Goal: Task Accomplishment & Management: Manage account settings

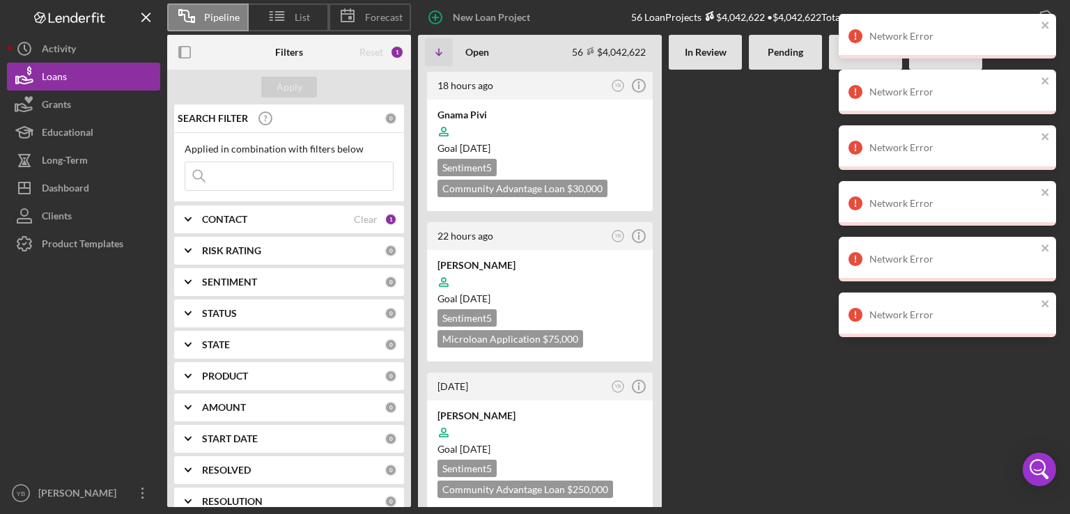
click at [692, 342] on Review at bounding box center [705, 288] width 73 height 437
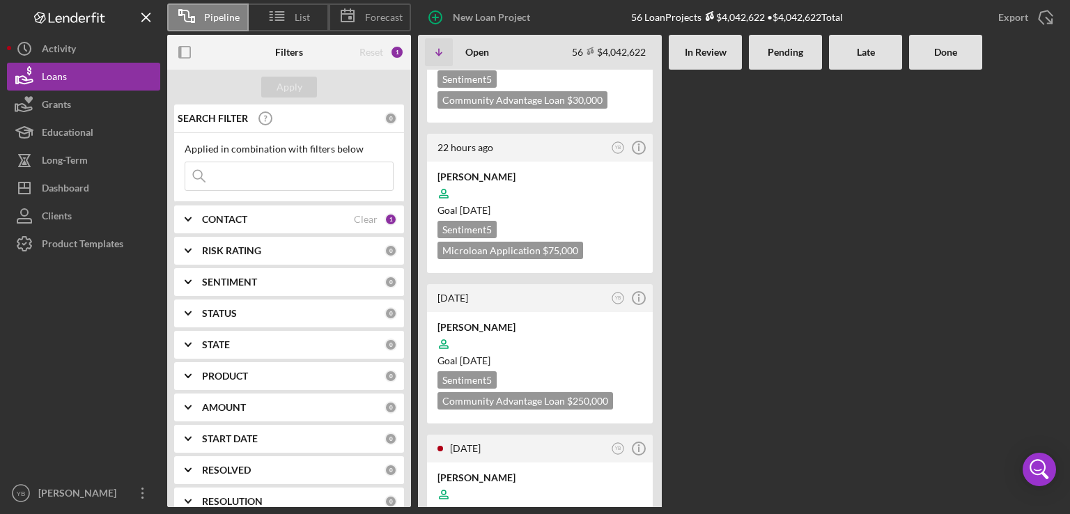
scroll to position [139, 0]
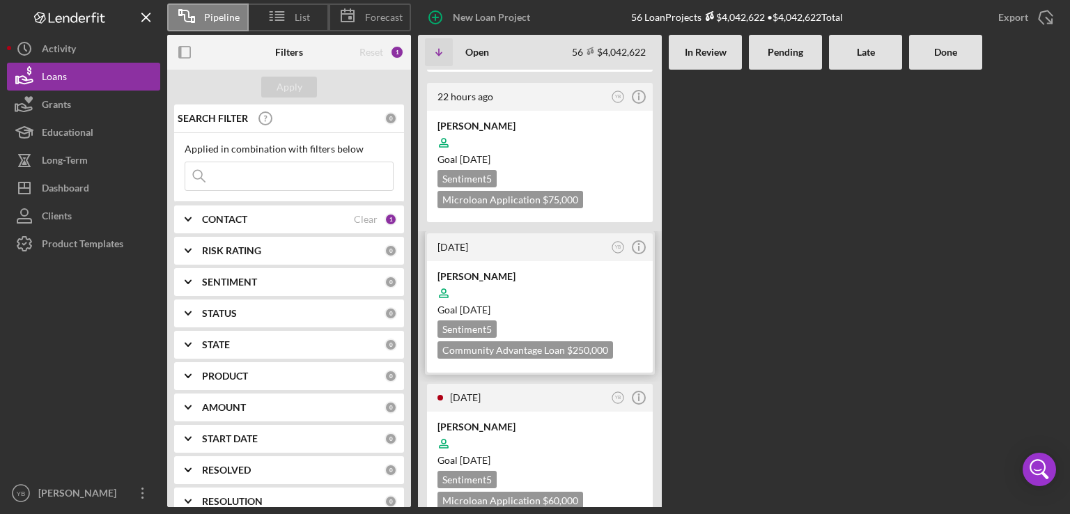
click at [544, 270] on div "[PERSON_NAME]" at bounding box center [539, 277] width 205 height 14
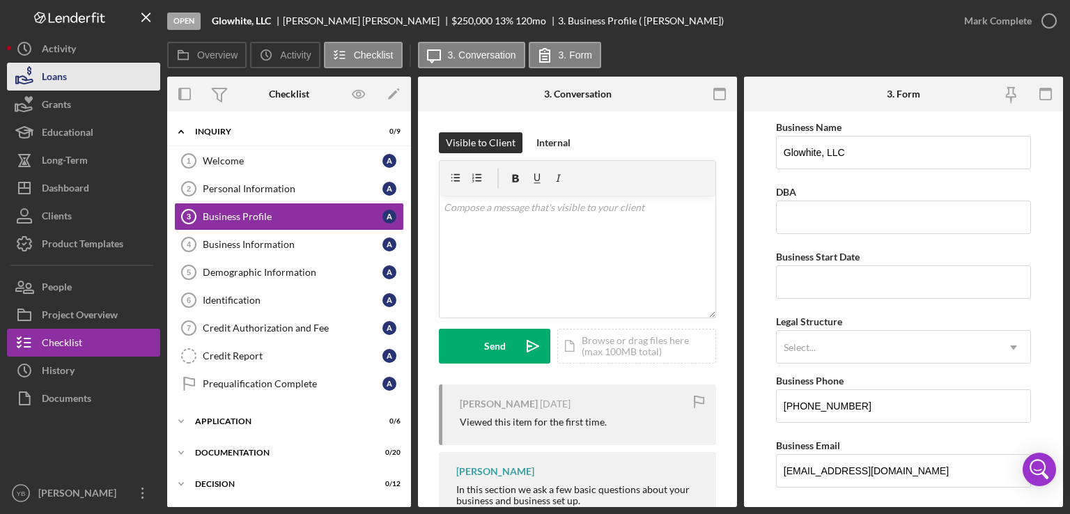
click at [56, 82] on div "Loans" at bounding box center [54, 78] width 25 height 31
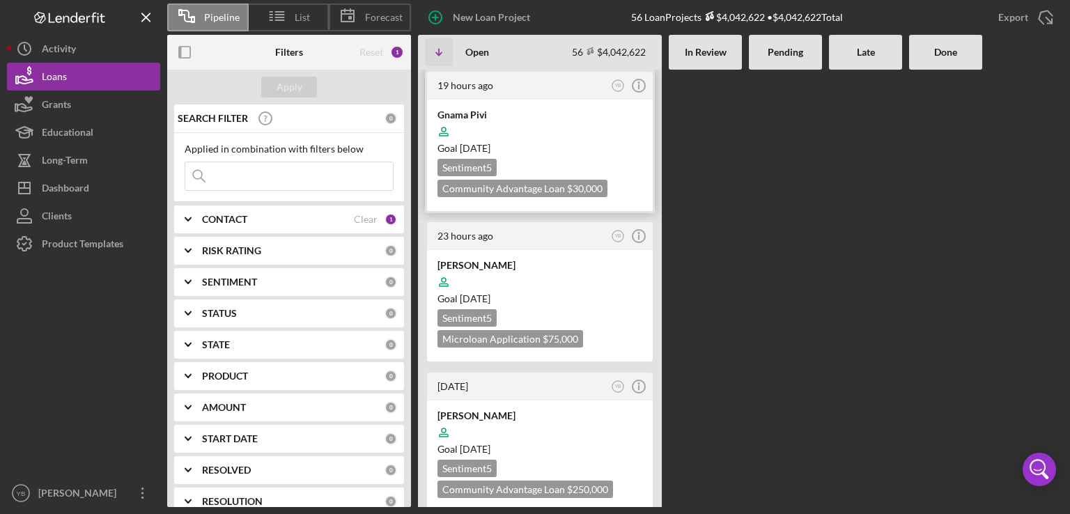
click at [529, 138] on div at bounding box center [539, 131] width 205 height 26
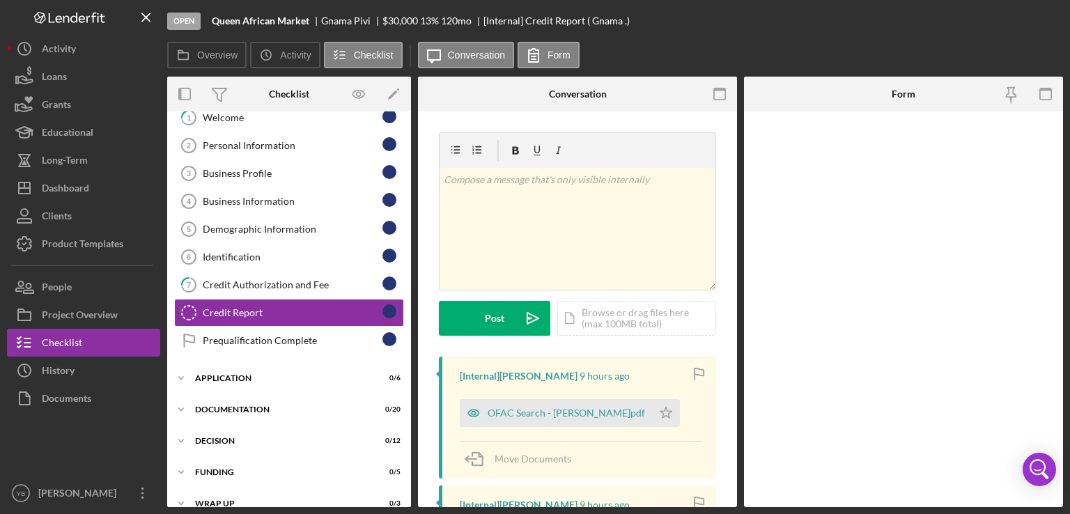
scroll to position [44, 0]
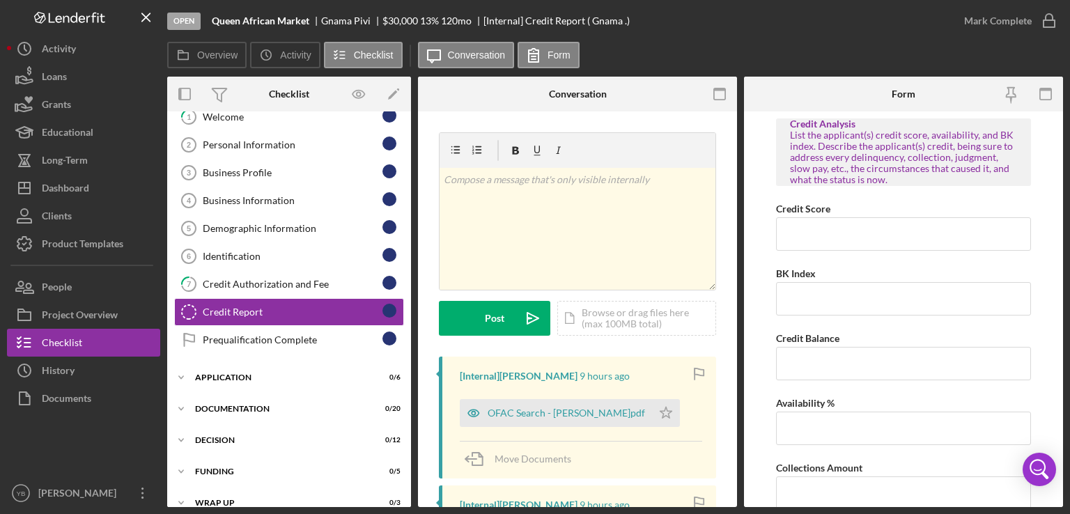
drag, startPoint x: 412, startPoint y: 150, endPoint x: 410, endPoint y: 112, distance: 38.3
click at [410, 112] on div "Overview Internal Workflow Stage Open Icon/Dropdown Arrow Archive (can unarchiv…" at bounding box center [615, 292] width 896 height 431
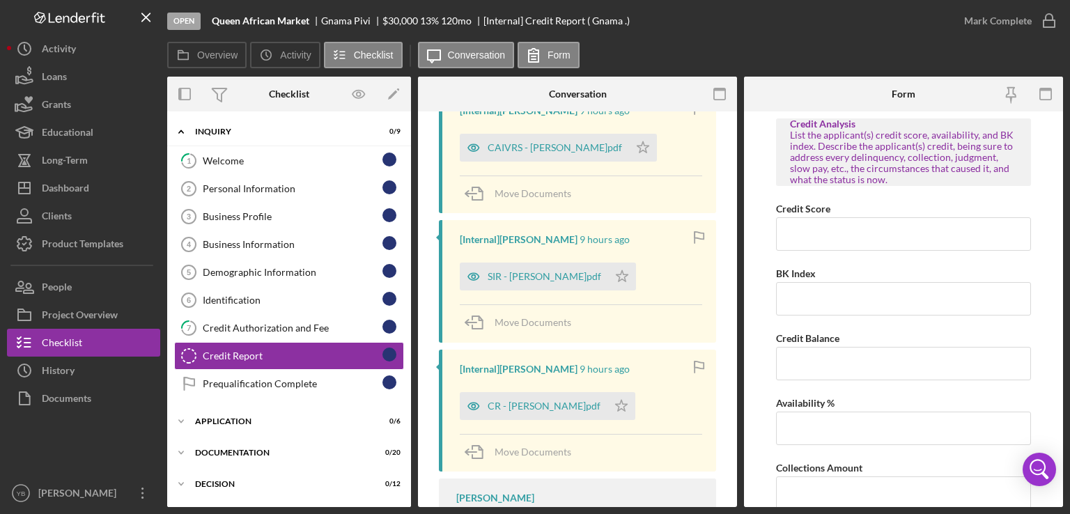
scroll to position [444, 0]
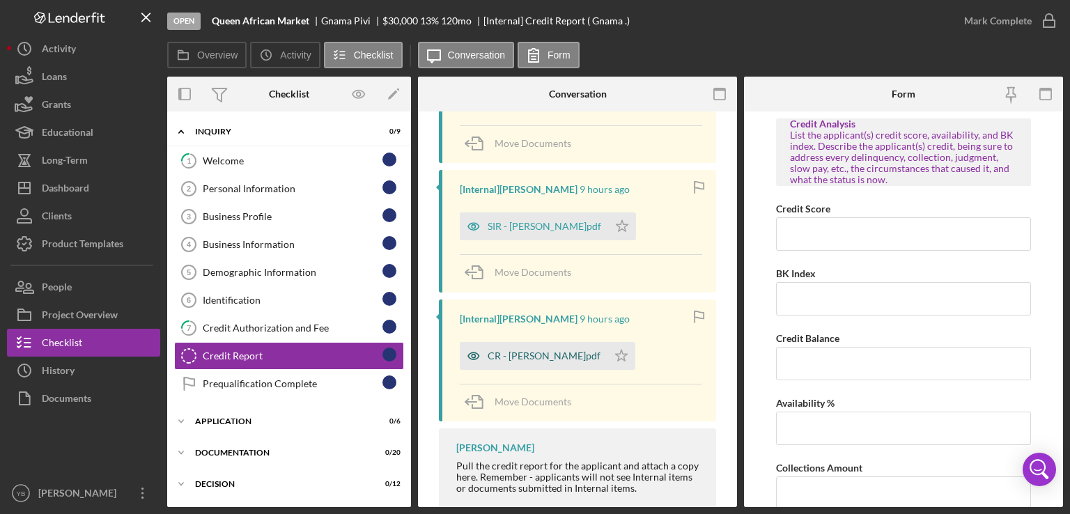
click at [518, 362] on div "CR - [PERSON_NAME]pdf" at bounding box center [534, 356] width 148 height 28
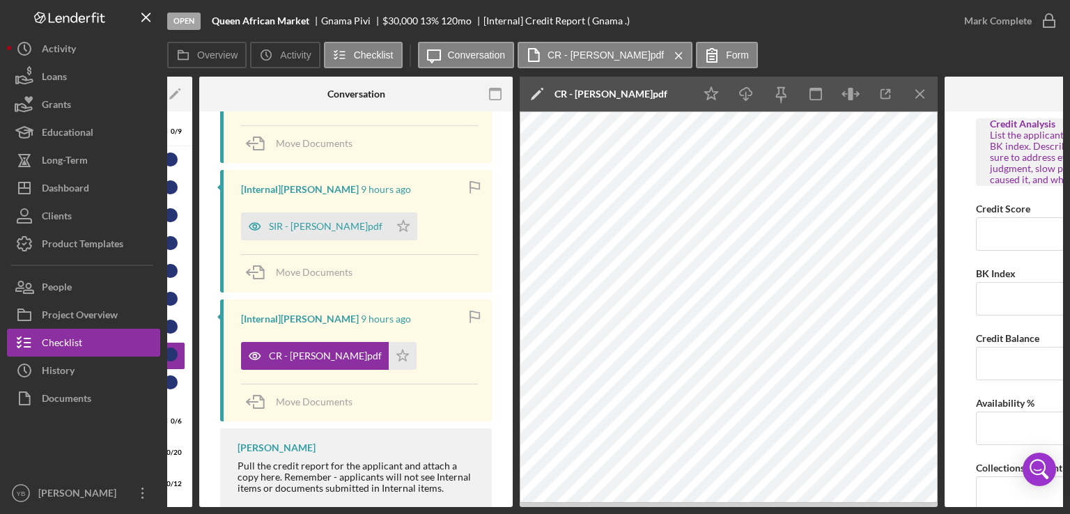
scroll to position [0, 225]
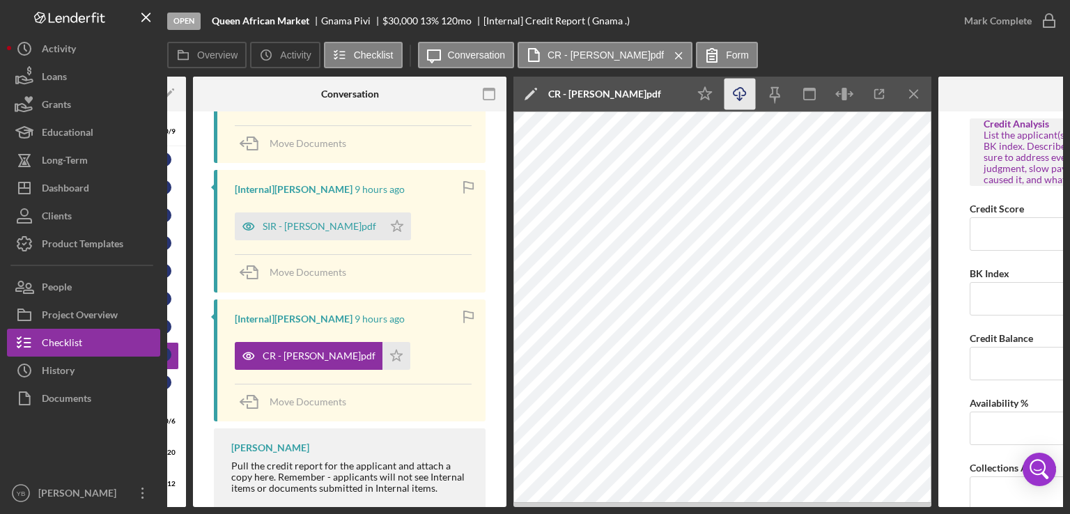
click at [738, 94] on icon "Icon/Download" at bounding box center [739, 94] width 31 height 31
drag, startPoint x: 323, startPoint y: 20, endPoint x: 371, endPoint y: 19, distance: 48.1
click at [371, 19] on div "Gnama Pivi" at bounding box center [351, 20] width 61 height 11
copy div "Gnama Pivi"
drag, startPoint x: 437, startPoint y: 506, endPoint x: 341, endPoint y: 509, distance: 96.9
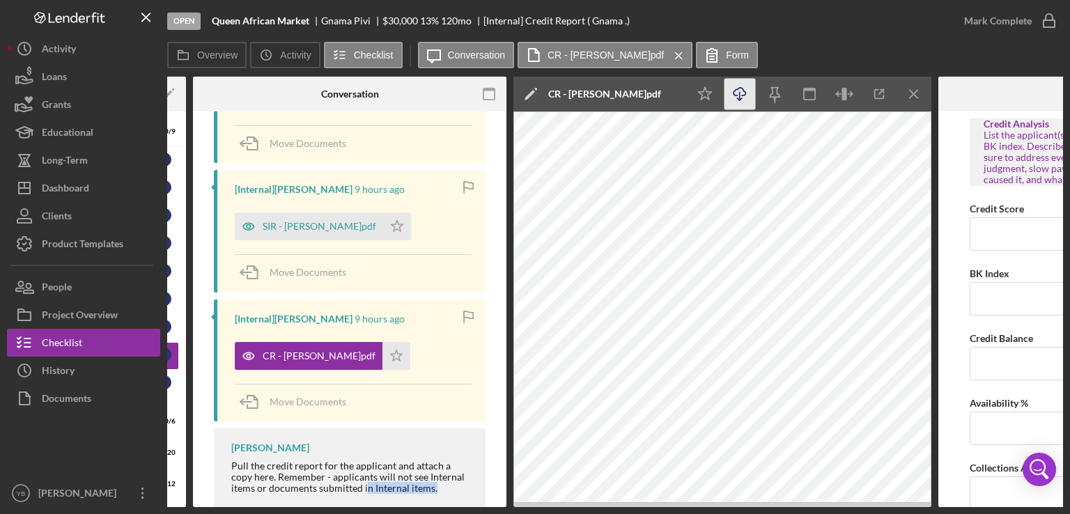
click at [341, 509] on div "Open Queen African Market Gnama Pivi $30,000 $30,000 13 % 120 mo [Internal] Cre…" at bounding box center [535, 257] width 1070 height 514
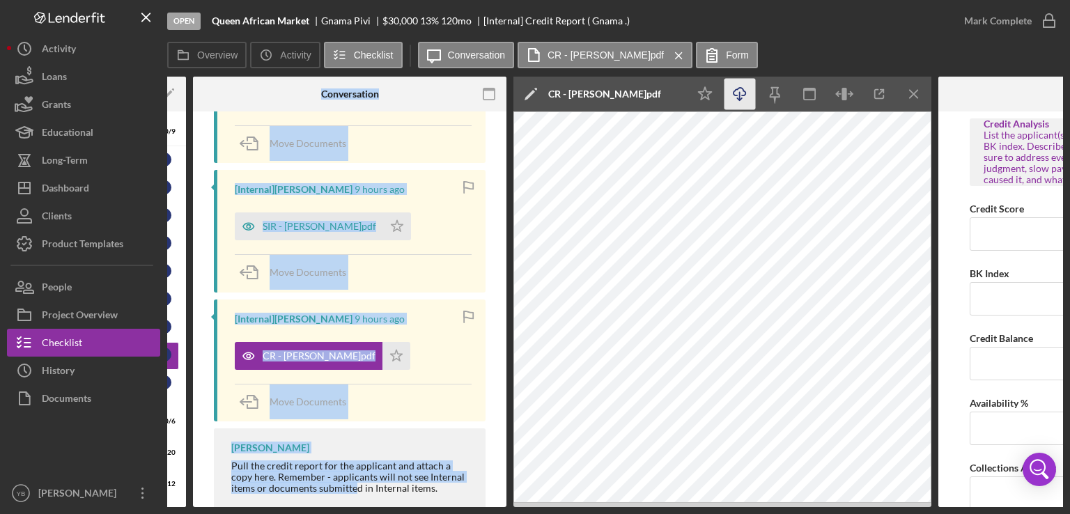
scroll to position [0, 196]
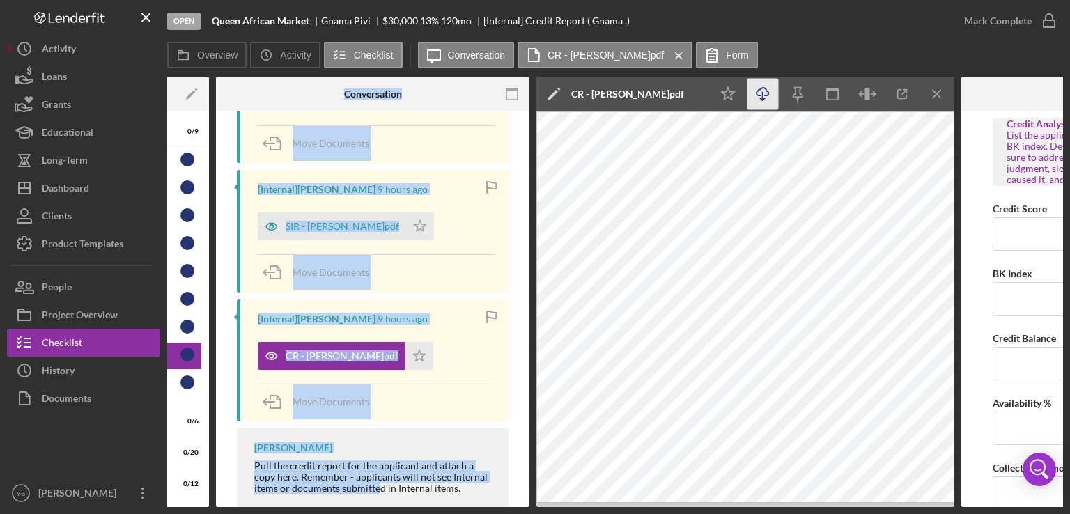
drag, startPoint x: 327, startPoint y: 506, endPoint x: 175, endPoint y: 499, distance: 152.7
click at [175, 499] on div "Overview Internal Workflow Stage Open Icon/Dropdown Arrow Archive (can unarchiv…" at bounding box center [615, 292] width 896 height 431
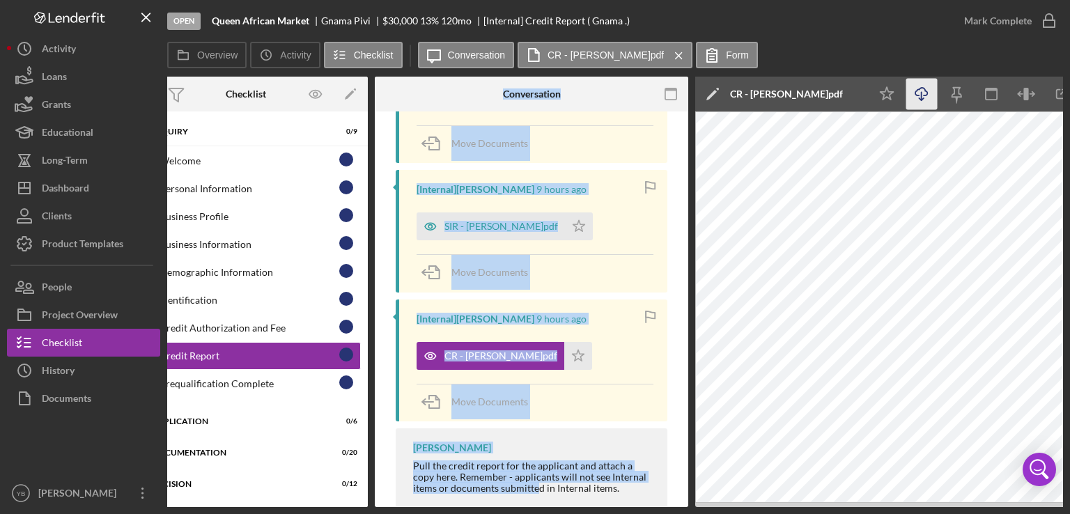
scroll to position [0, 0]
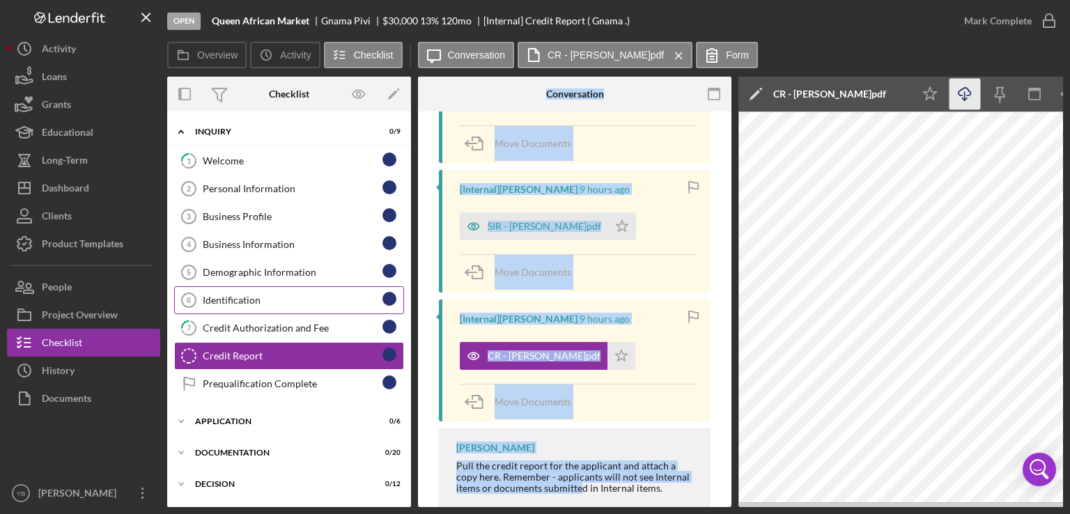
click at [231, 297] on div "Identification" at bounding box center [293, 300] width 180 height 11
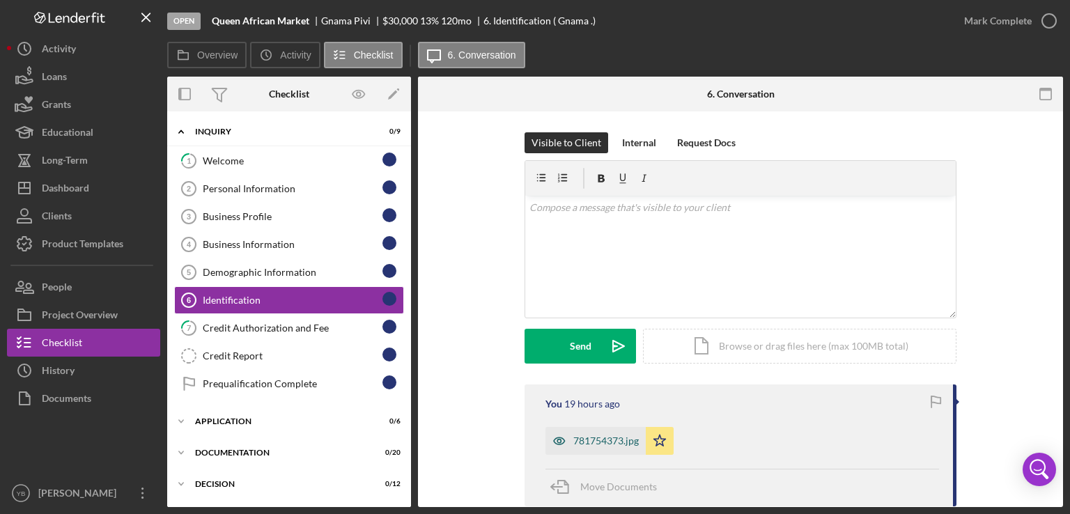
click at [615, 447] on div "781754373.jpg" at bounding box center [595, 441] width 100 height 28
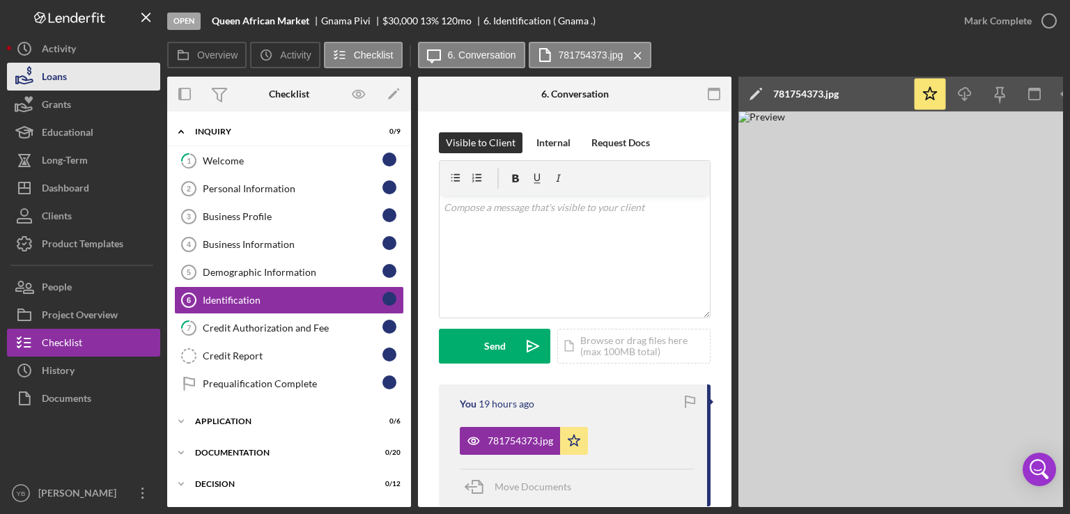
click at [61, 73] on div "Loans" at bounding box center [54, 78] width 25 height 31
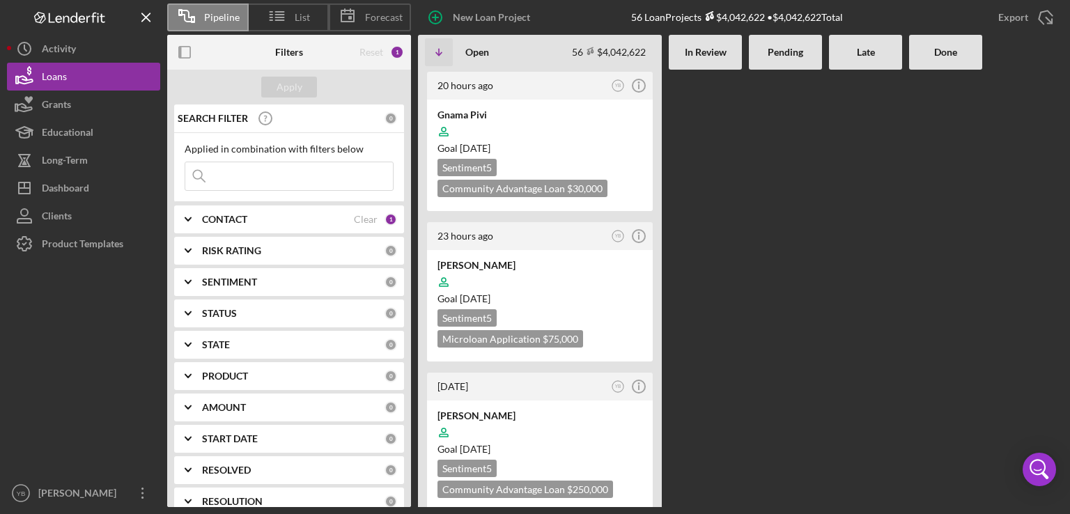
click at [773, 219] on div at bounding box center [785, 288] width 73 height 437
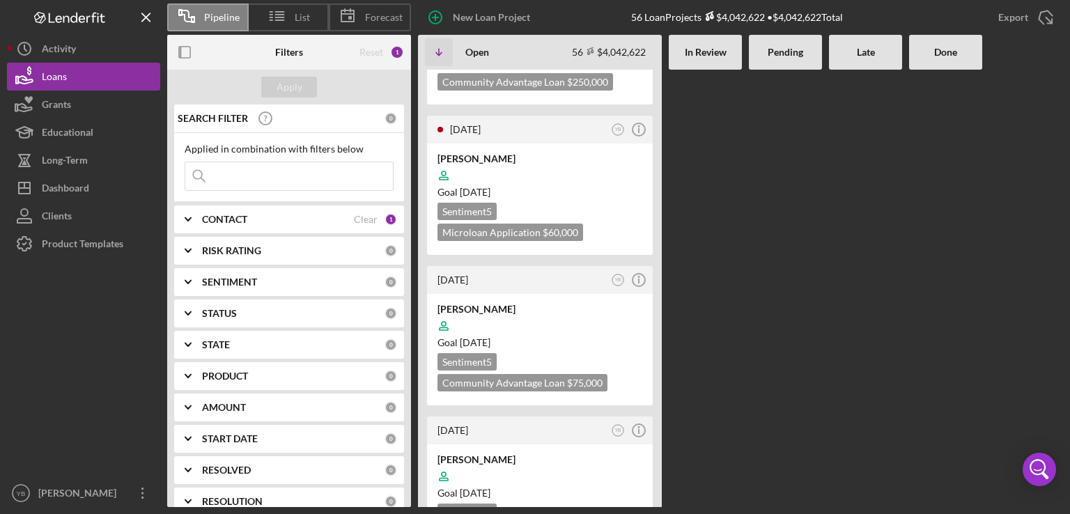
scroll to position [418, 0]
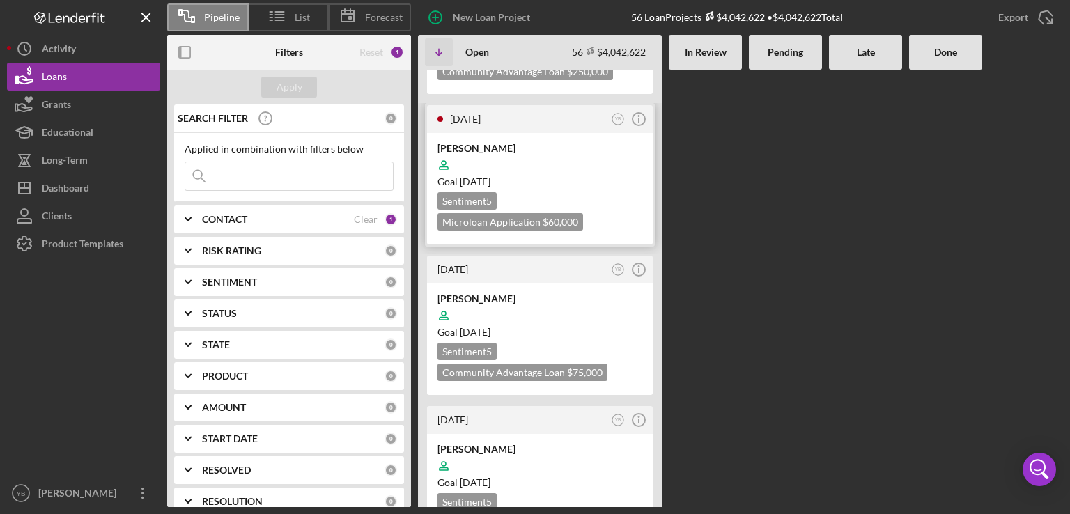
click at [619, 187] on div "[PERSON_NAME] Goal [DATE] Sentiment 5 Microloan Application $60,000 $60,000" at bounding box center [540, 188] width 226 height 111
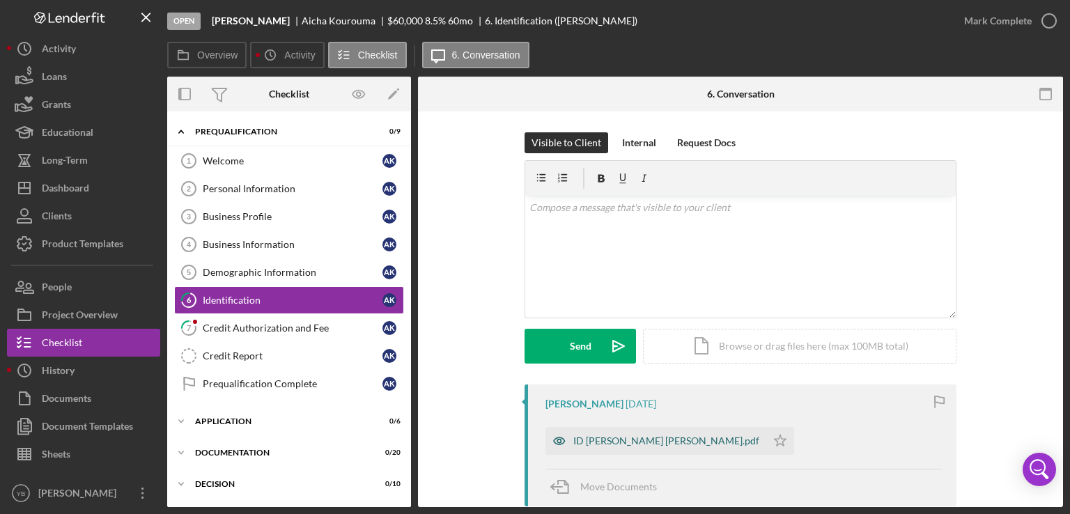
click at [607, 442] on div "ID [PERSON_NAME] [PERSON_NAME].pdf" at bounding box center [666, 440] width 186 height 11
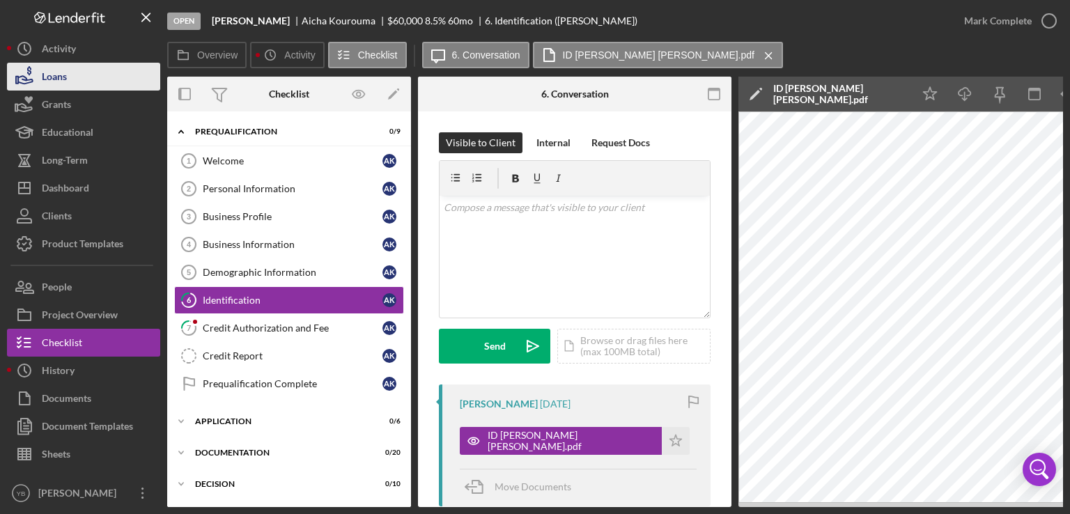
click at [57, 77] on div "Loans" at bounding box center [54, 78] width 25 height 31
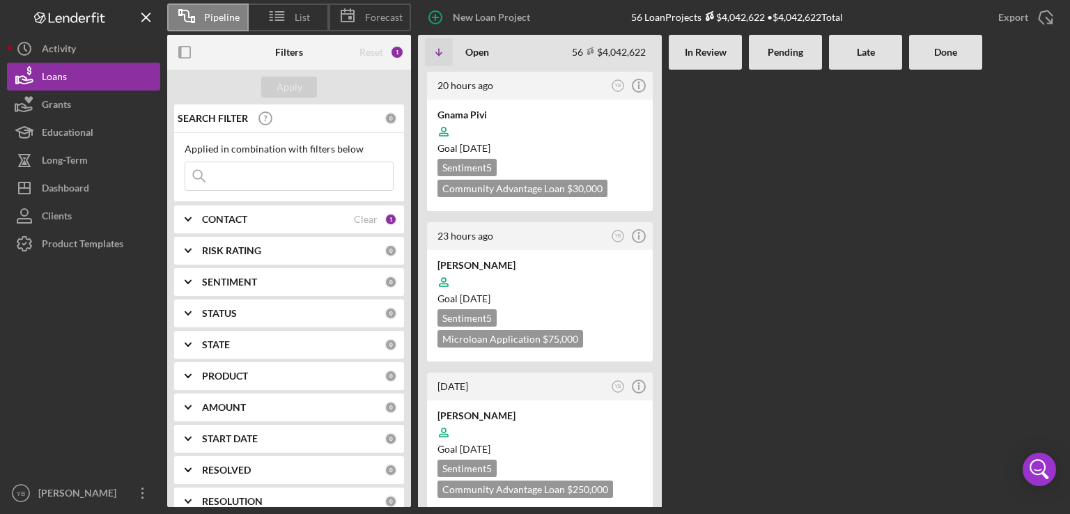
click at [727, 238] on Review at bounding box center [705, 288] width 73 height 437
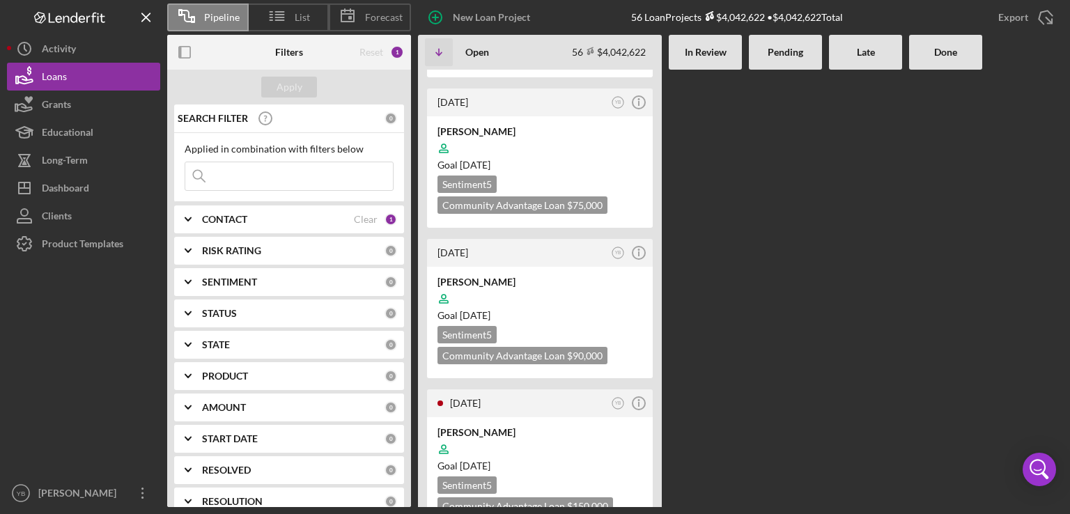
scroll to position [613, 0]
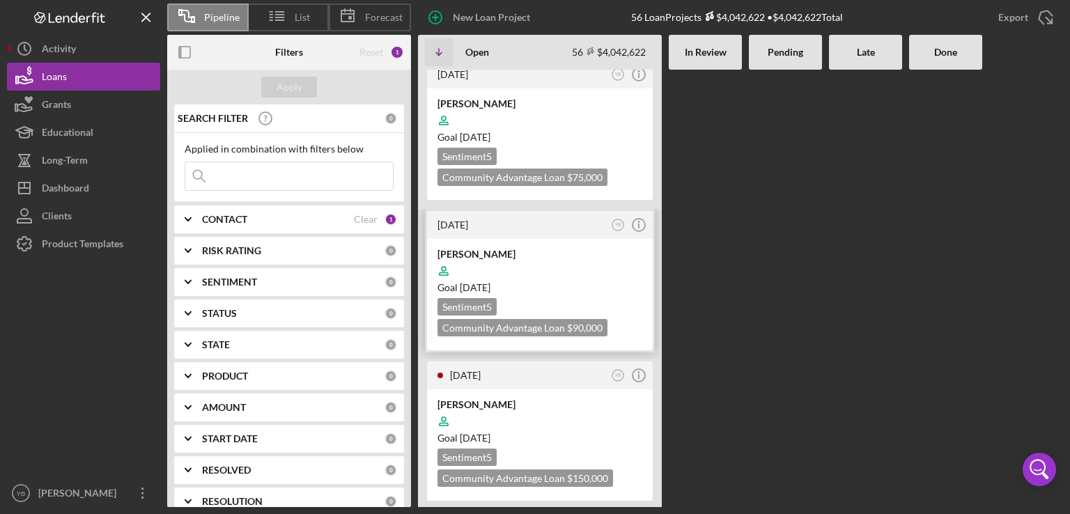
click at [561, 251] on div "[PERSON_NAME]" at bounding box center [539, 254] width 205 height 14
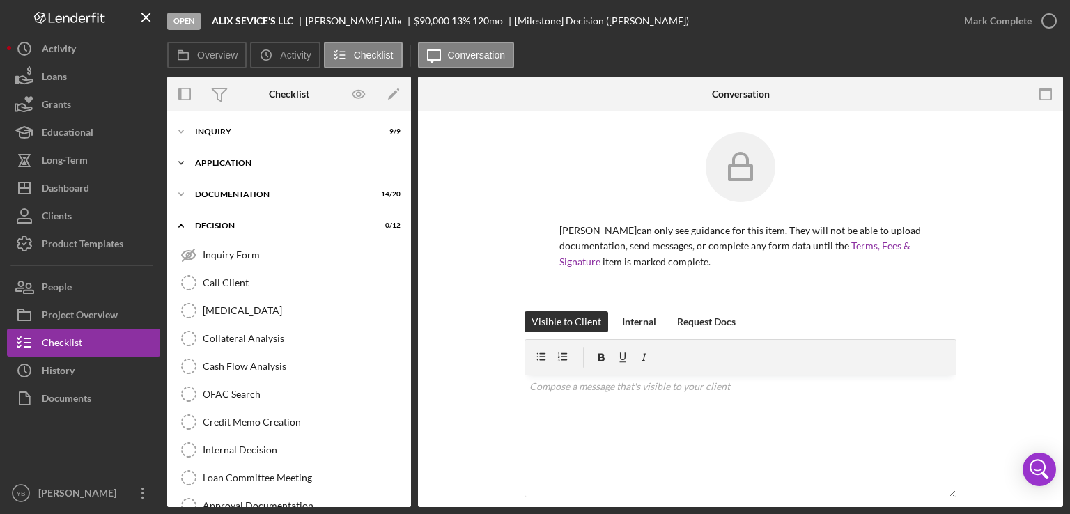
click at [238, 168] on div "Icon/Expander Application 4 / 6" at bounding box center [289, 163] width 244 height 28
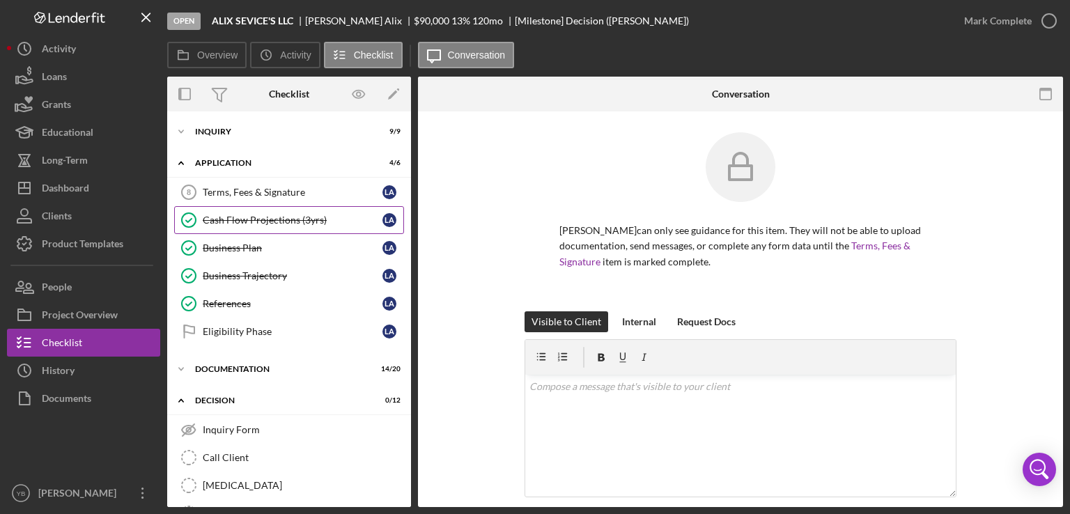
click at [266, 221] on div "Cash Flow Projections (3yrs)" at bounding box center [293, 220] width 180 height 11
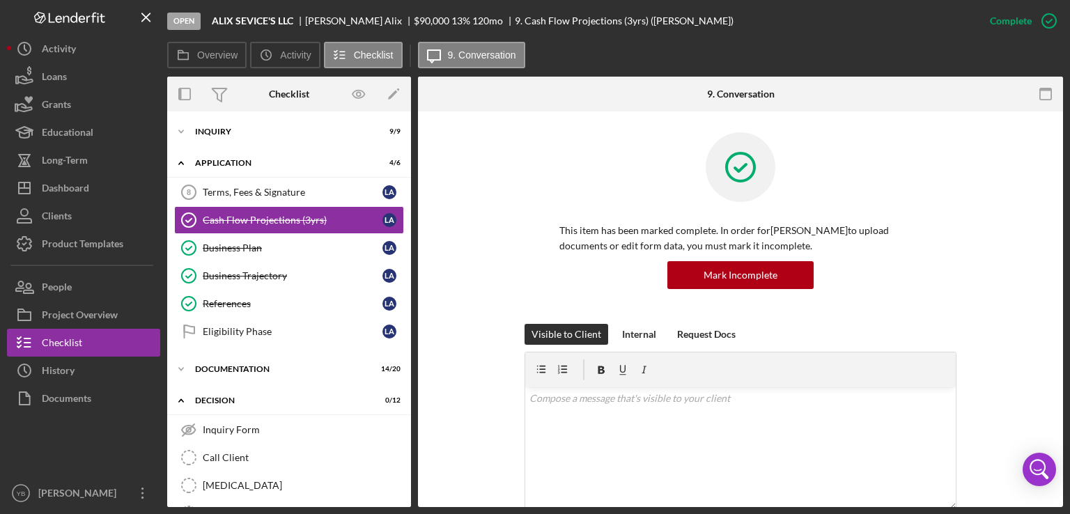
click at [1034, 263] on div "This item has been marked complete. In order for [PERSON_NAME] to upload docume…" at bounding box center [740, 228] width 603 height 192
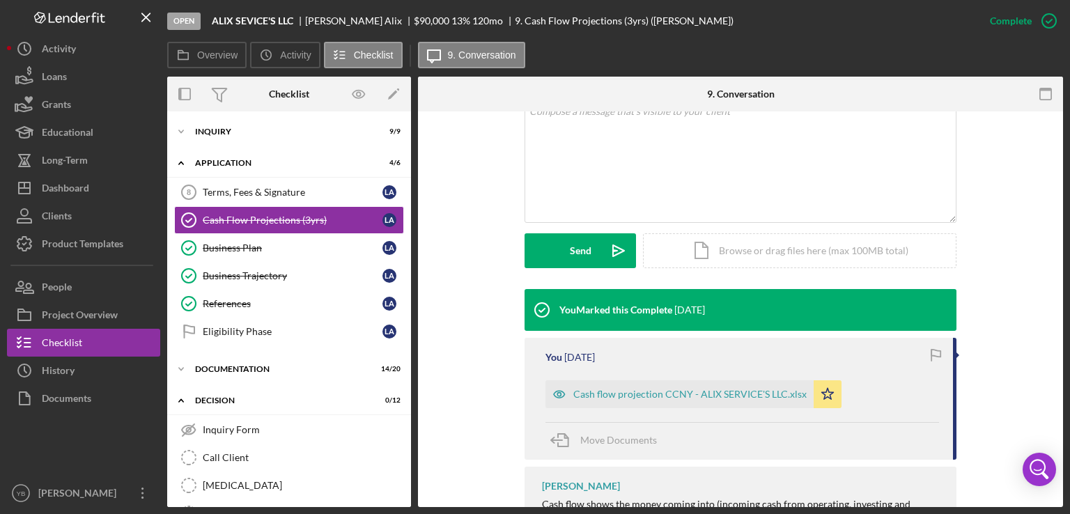
scroll to position [307, 0]
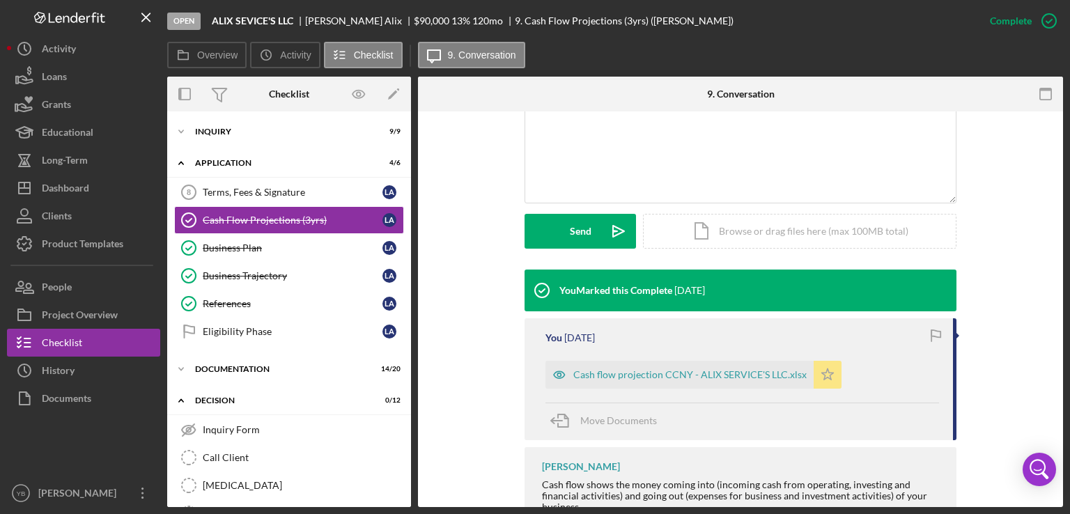
click at [828, 377] on icon "Icon/Star" at bounding box center [828, 375] width 28 height 28
click at [795, 235] on div "Icon/Document Browse or drag files here (max 100MB total) Tap to choose files o…" at bounding box center [799, 231] width 313 height 35
click at [780, 233] on div "Icon/Document Browse or drag files here (max 100MB total) Tap to choose files o…" at bounding box center [799, 231] width 313 height 35
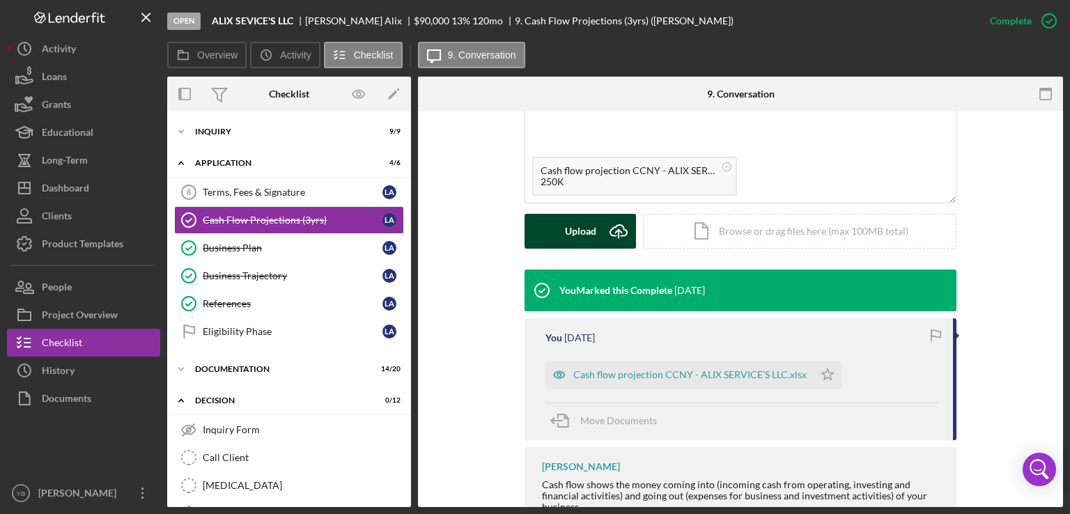
click at [595, 232] on button "Upload Icon/Upload" at bounding box center [580, 231] width 111 height 35
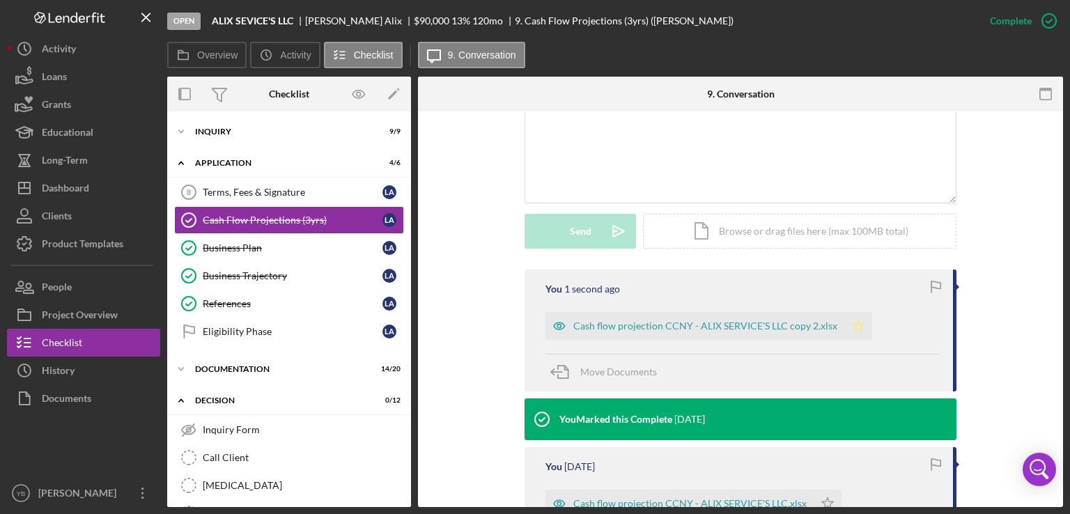
click at [855, 320] on icon "Icon/Star" at bounding box center [858, 326] width 28 height 28
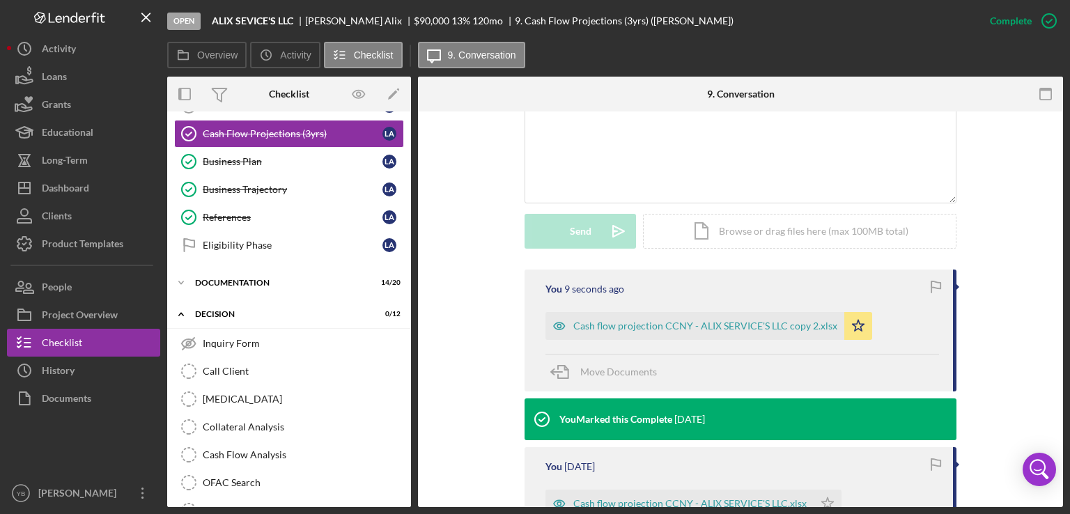
scroll to position [44, 0]
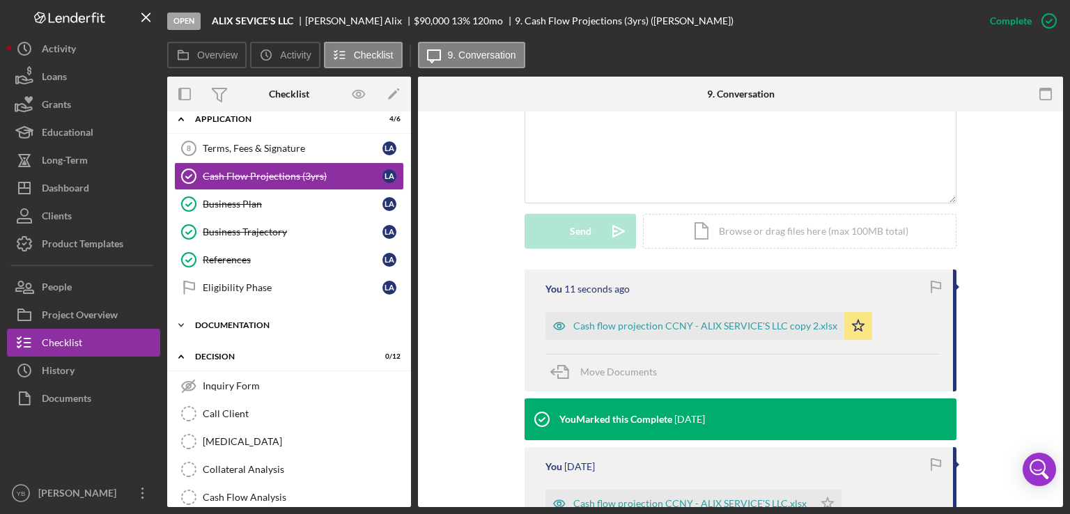
click at [242, 324] on div "Documentation" at bounding box center [294, 325] width 199 height 8
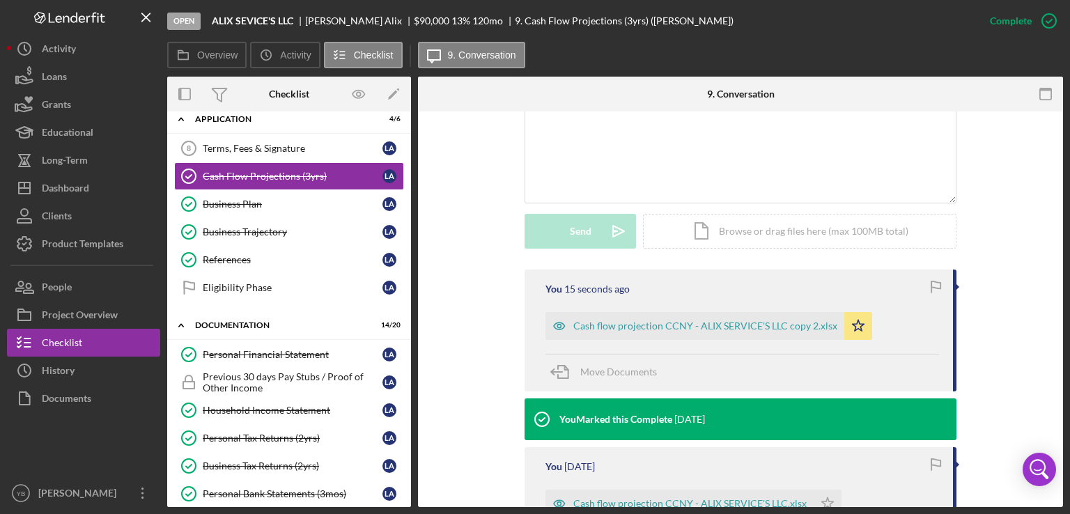
drag, startPoint x: 412, startPoint y: 226, endPoint x: 407, endPoint y: 238, distance: 12.8
click at [407, 238] on div "Overview Internal Workflow Stage Open Icon/Dropdown Arrow Archive (can unarchiv…" at bounding box center [615, 292] width 896 height 431
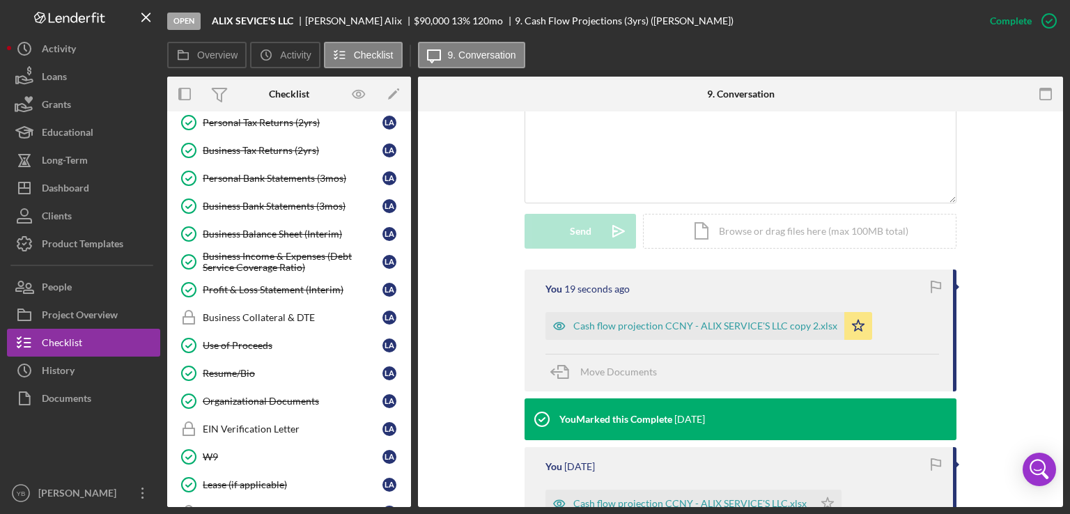
scroll to position [371, 0]
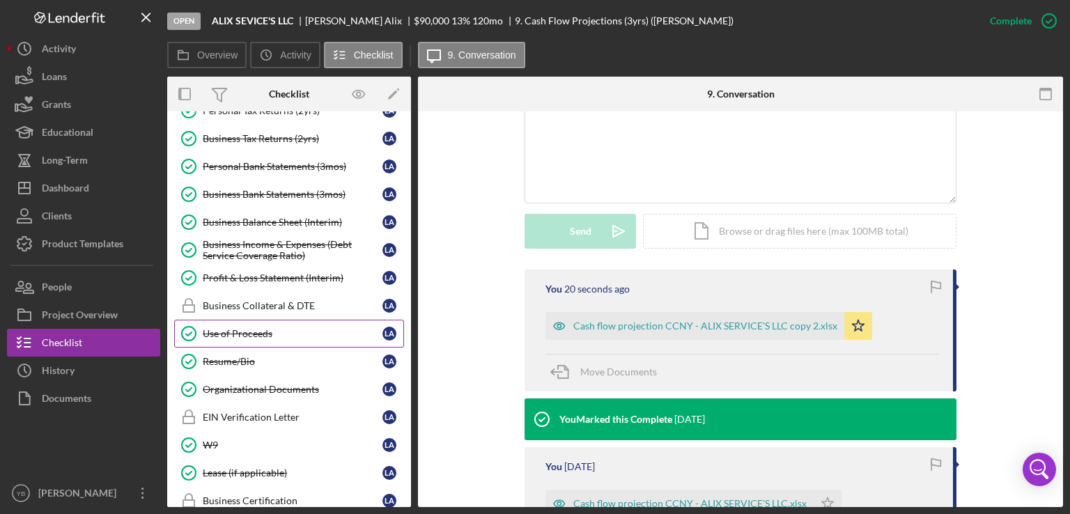
click at [251, 328] on div "Use of Proceeds" at bounding box center [293, 333] width 180 height 11
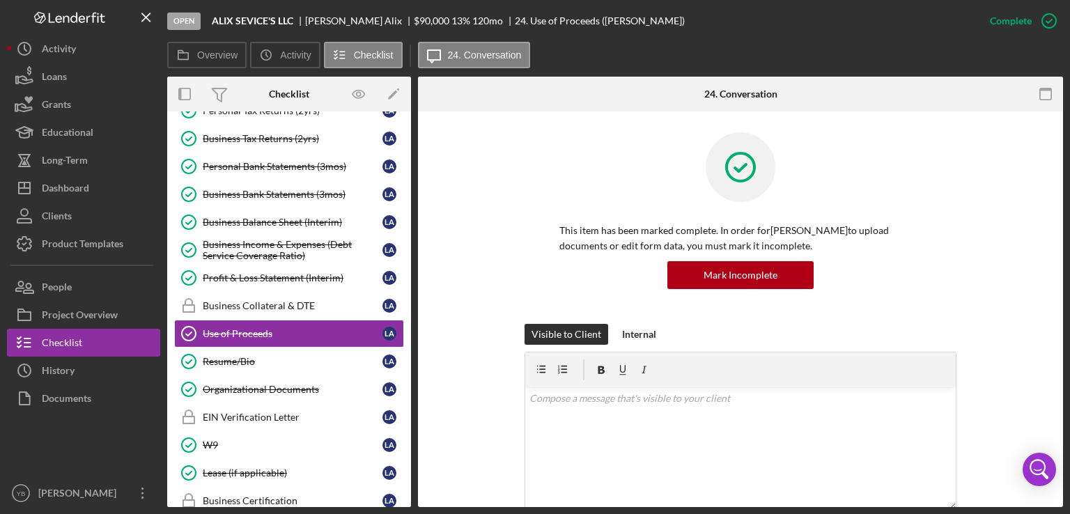
click at [1025, 221] on div "This item has been marked complete. In order for [PERSON_NAME] to upload docume…" at bounding box center [740, 228] width 603 height 192
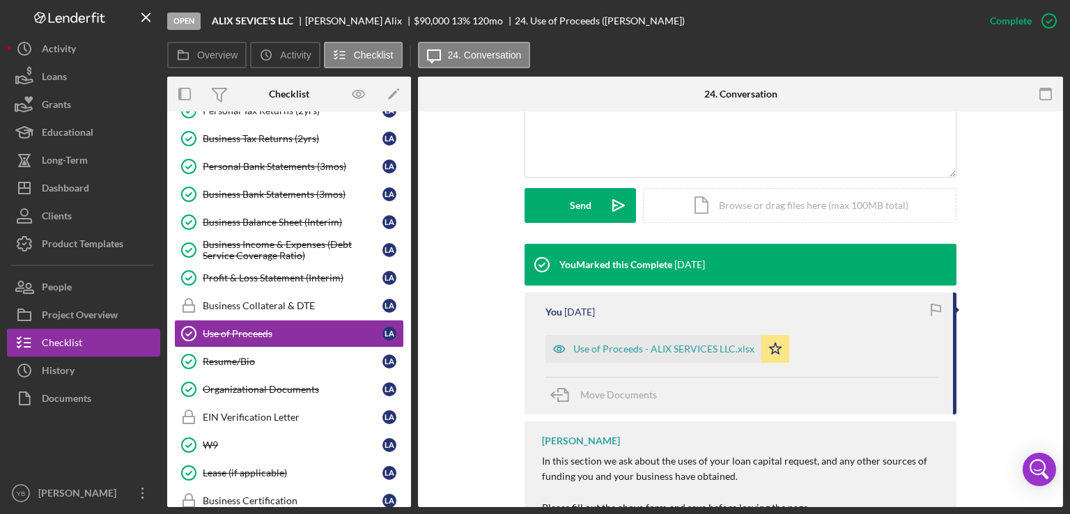
scroll to position [334, 0]
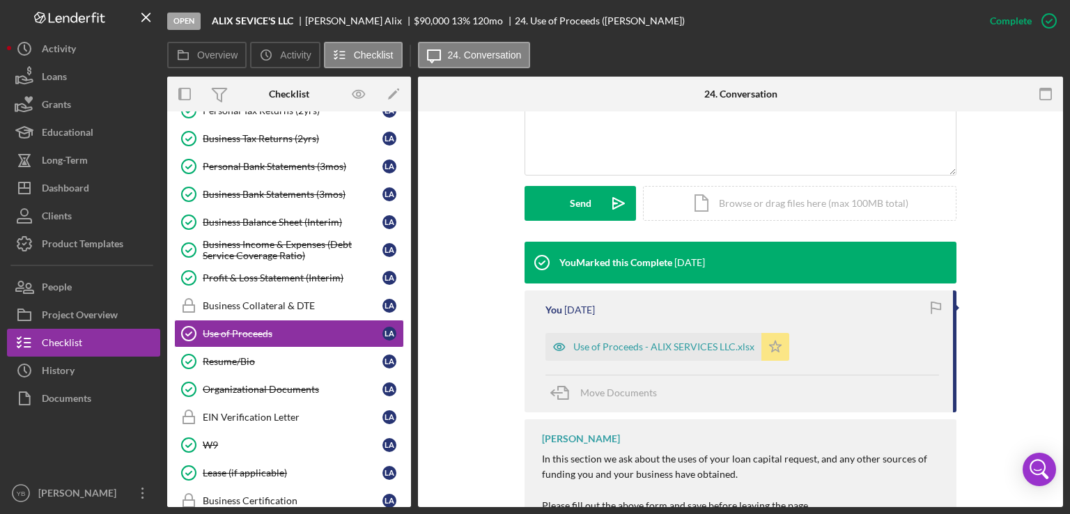
click at [773, 349] on icon "Icon/Star" at bounding box center [775, 347] width 28 height 28
click at [773, 197] on div "Icon/Document Browse or drag files here (max 100MB total) Tap to choose files o…" at bounding box center [799, 203] width 313 height 35
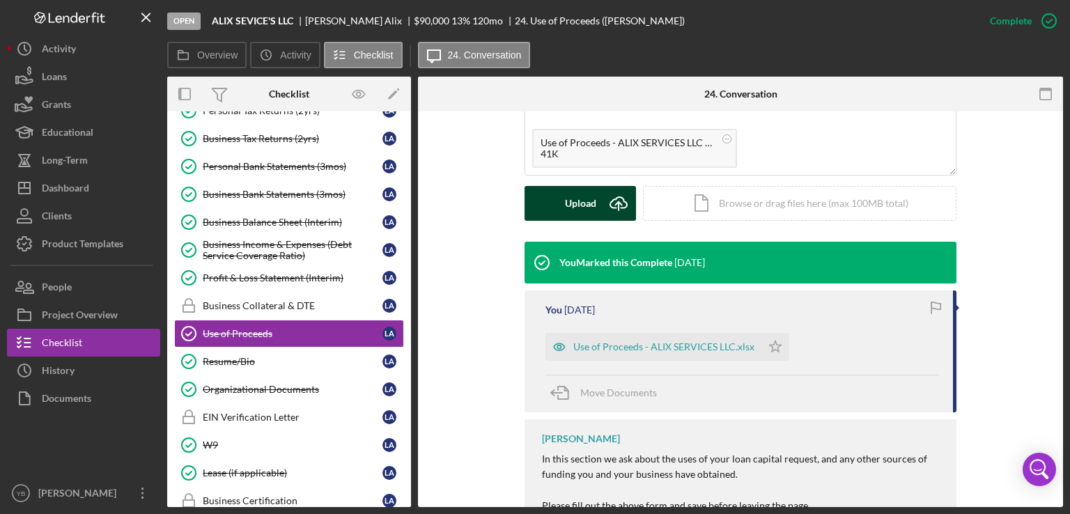
click at [571, 200] on div "Upload" at bounding box center [580, 203] width 31 height 35
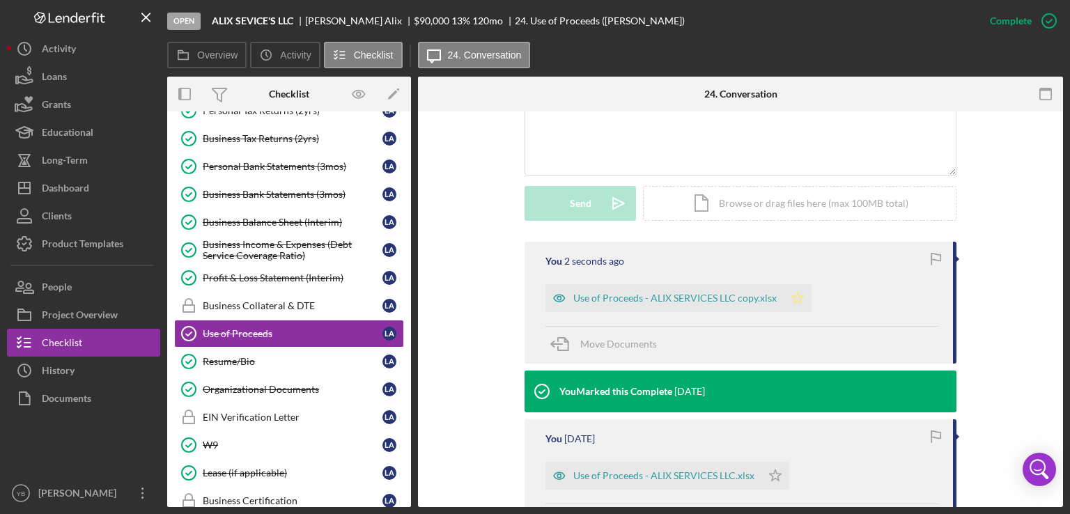
click at [795, 301] on polygon "button" at bounding box center [798, 297] width 12 height 11
drag, startPoint x: 1064, startPoint y: 252, endPoint x: 1059, endPoint y: 226, distance: 26.4
click at [1059, 226] on div "Open ALIX SEVICE'S LLC [PERSON_NAME] $90,000 $90,000 13 % 120 mo 24. Use of Pro…" at bounding box center [535, 257] width 1070 height 514
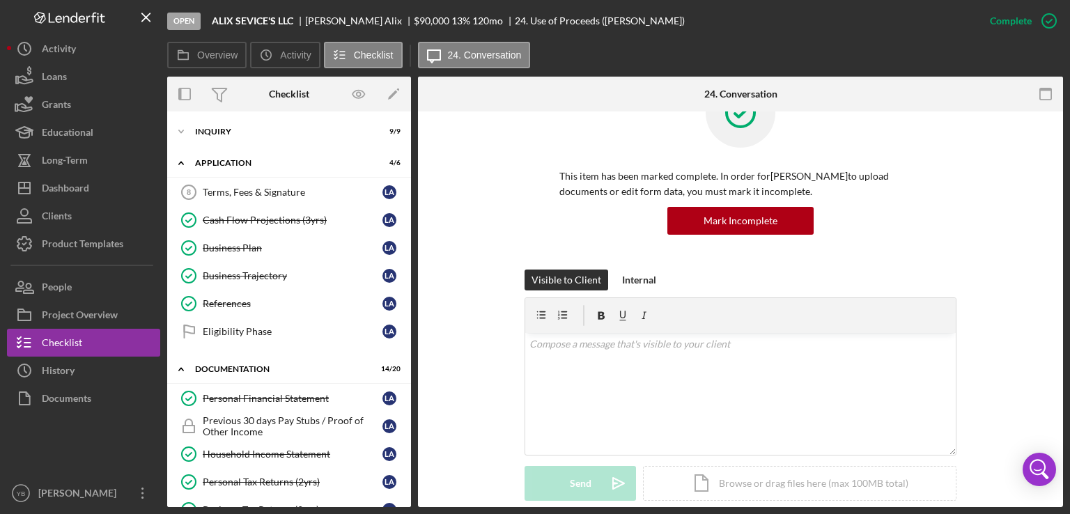
scroll to position [45, 0]
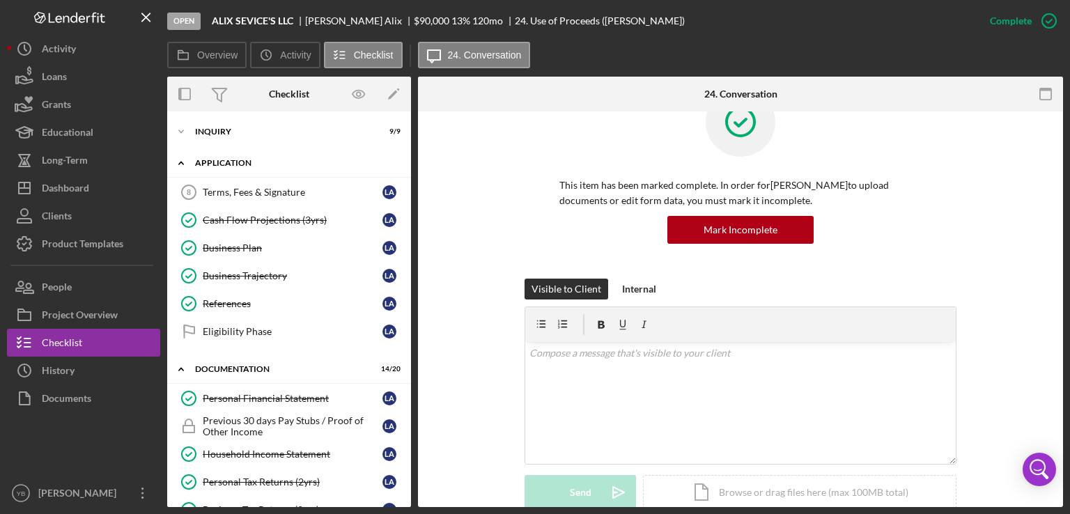
click at [243, 165] on div "Application" at bounding box center [294, 163] width 199 height 8
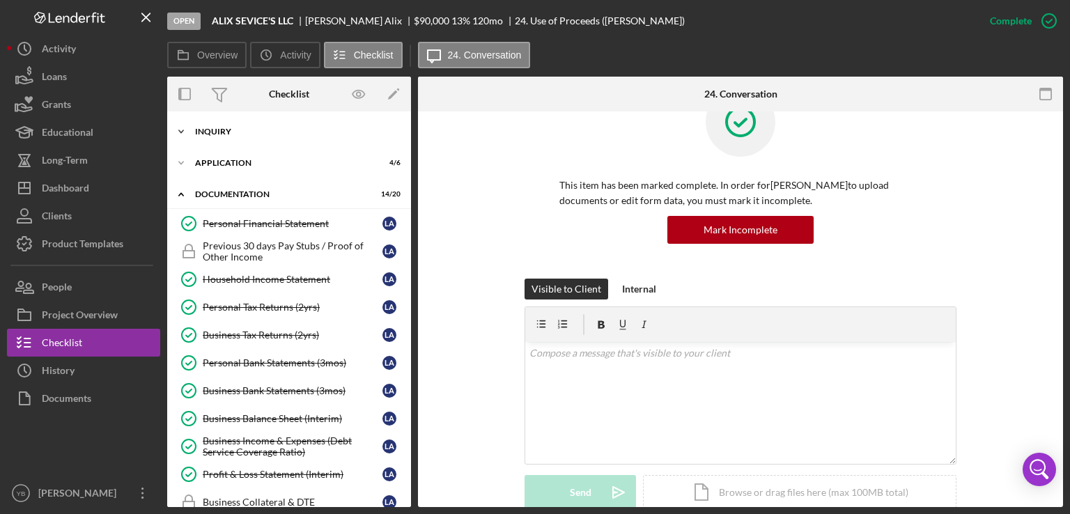
click at [214, 132] on div "Inquiry" at bounding box center [294, 131] width 199 height 8
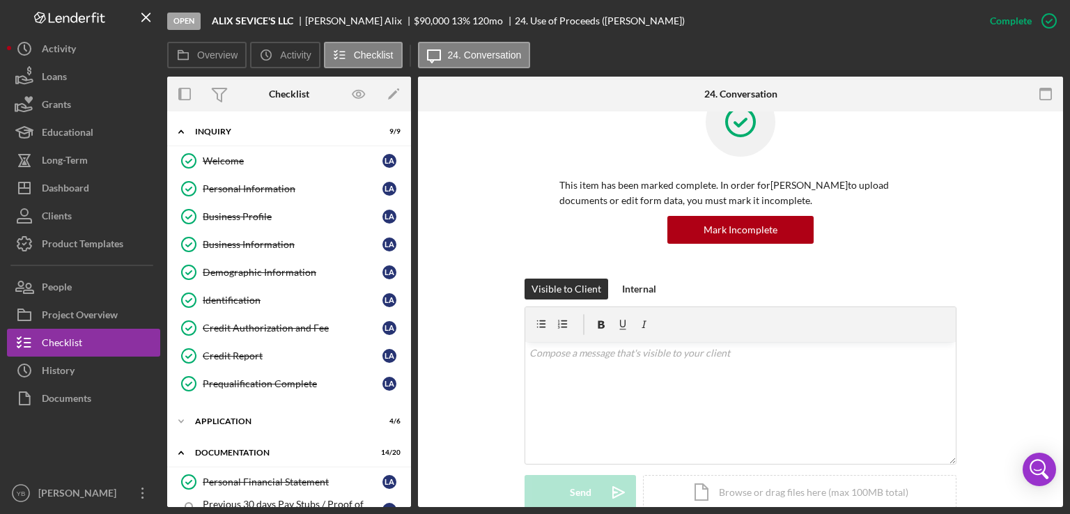
click at [407, 216] on div "Overview Internal Workflow Stage Open Icon/Dropdown Arrow Archive (can unarchiv…" at bounding box center [615, 292] width 896 height 431
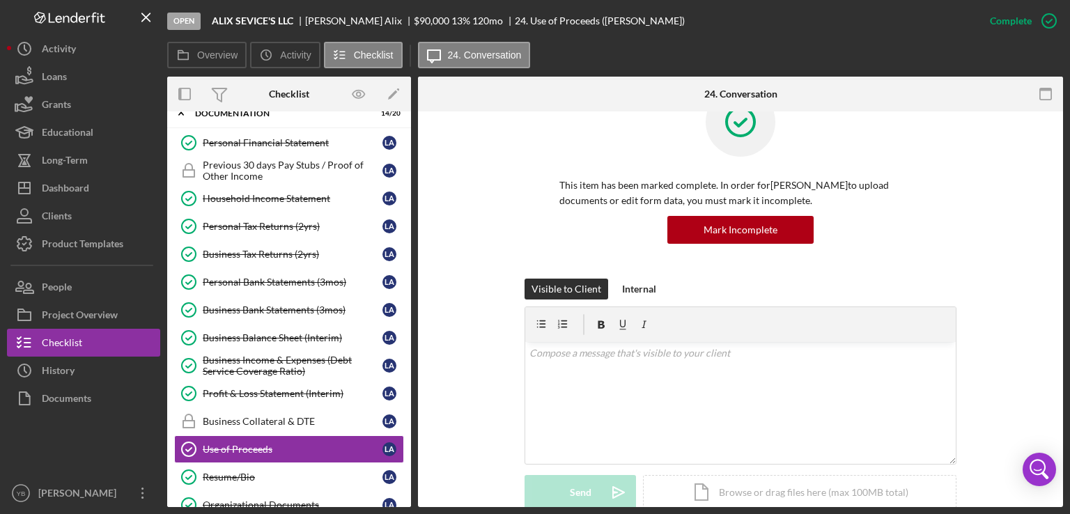
scroll to position [341, 0]
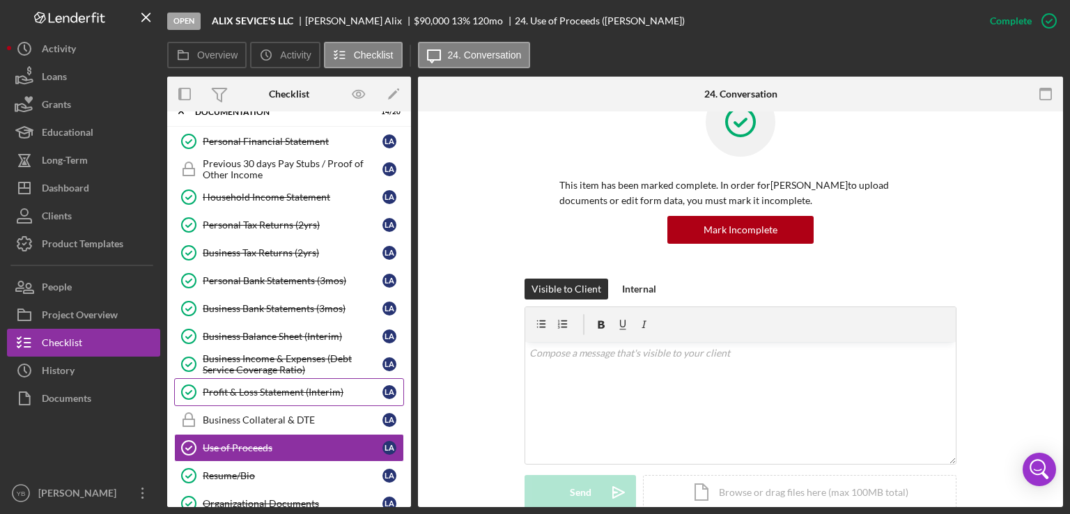
click at [257, 387] on div "Profit & Loss Statement (Interim)" at bounding box center [293, 392] width 180 height 11
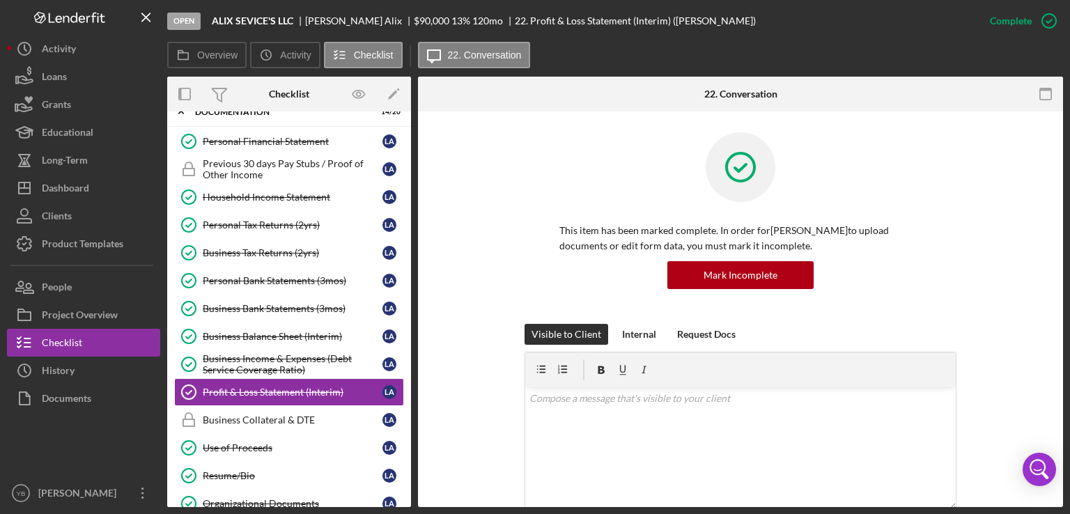
click at [984, 310] on div "This item has been marked complete. In order for [PERSON_NAME] to upload docume…" at bounding box center [740, 228] width 603 height 192
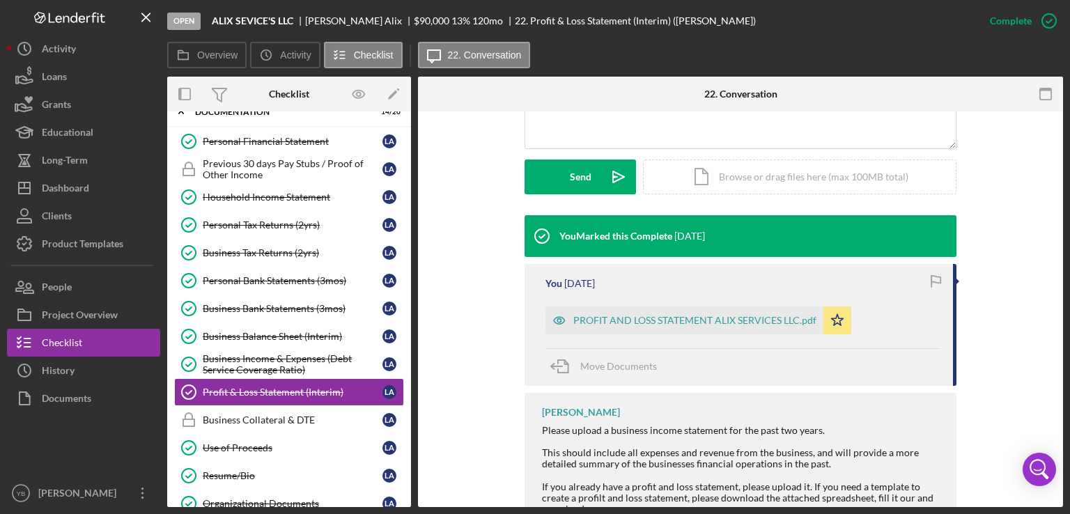
scroll to position [362, 0]
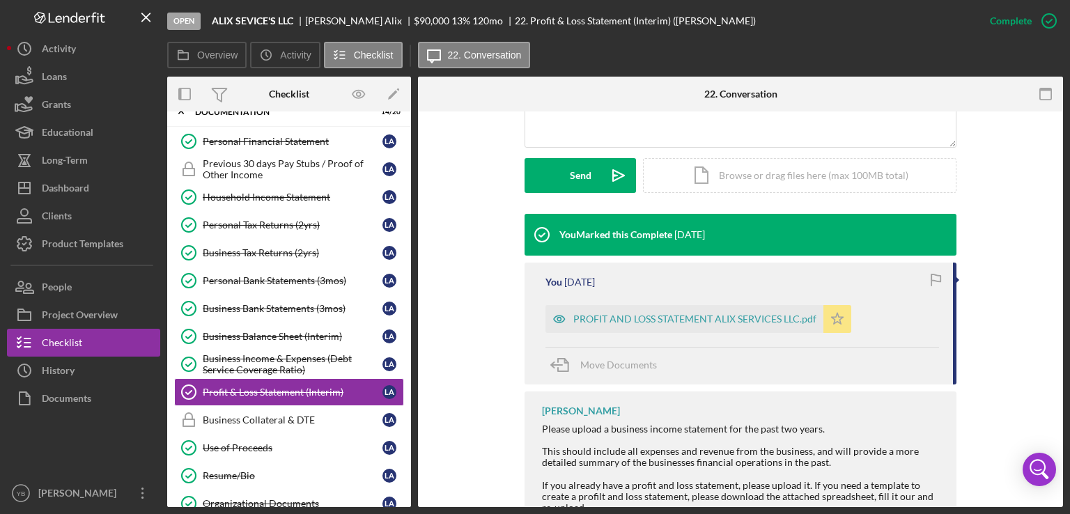
click at [830, 324] on icon "Icon/Star" at bounding box center [837, 319] width 28 height 28
click at [779, 173] on div "Icon/Document Browse or drag files here (max 100MB total) Tap to choose files o…" at bounding box center [799, 175] width 313 height 35
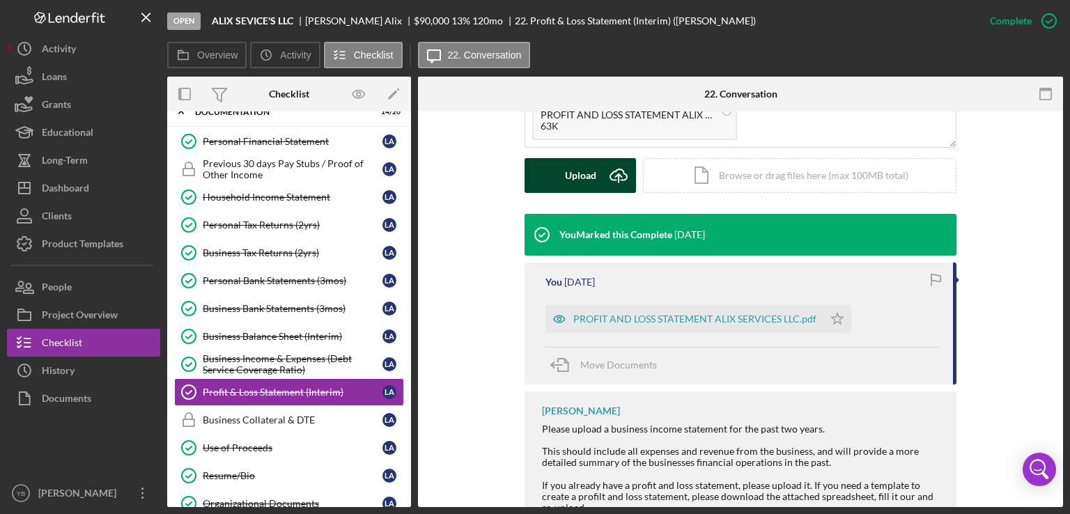
click at [579, 175] on div "Upload" at bounding box center [580, 175] width 31 height 35
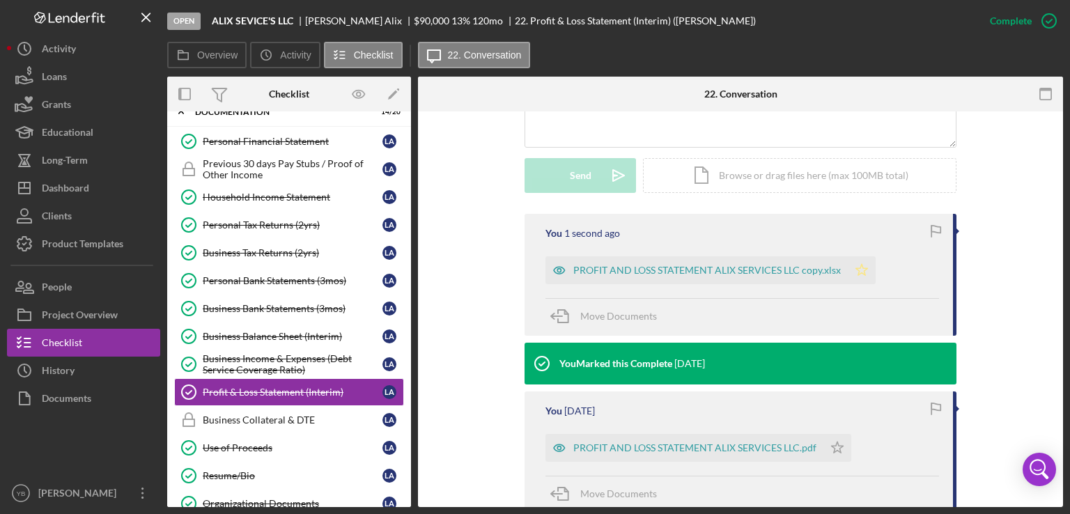
click at [861, 269] on icon "Icon/Star" at bounding box center [862, 270] width 28 height 28
click at [251, 331] on div "Business Balance Sheet (Interim)" at bounding box center [293, 336] width 180 height 11
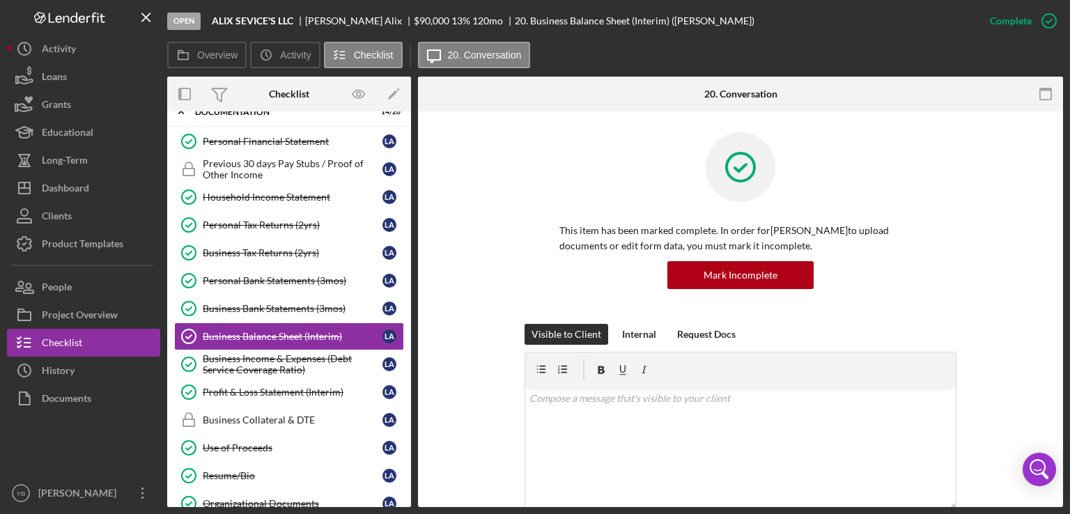
click at [1014, 240] on div "This item has been marked complete. In order for [PERSON_NAME] to upload docume…" at bounding box center [740, 228] width 603 height 192
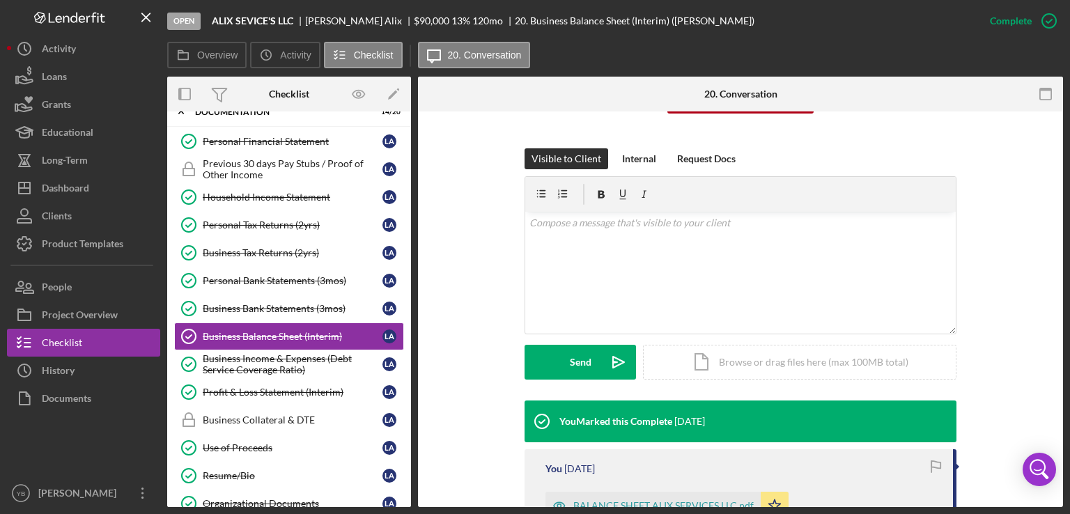
scroll to position [307, 0]
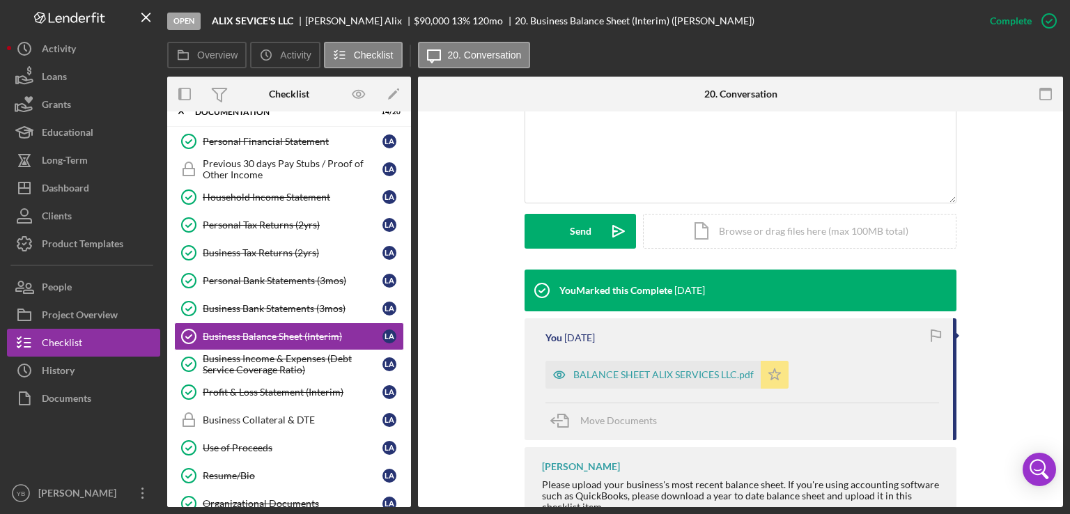
click at [772, 375] on icon "Icon/Star" at bounding box center [775, 375] width 28 height 28
click at [757, 229] on div "Icon/Document Browse or drag files here (max 100MB total) Tap to choose files o…" at bounding box center [799, 231] width 313 height 35
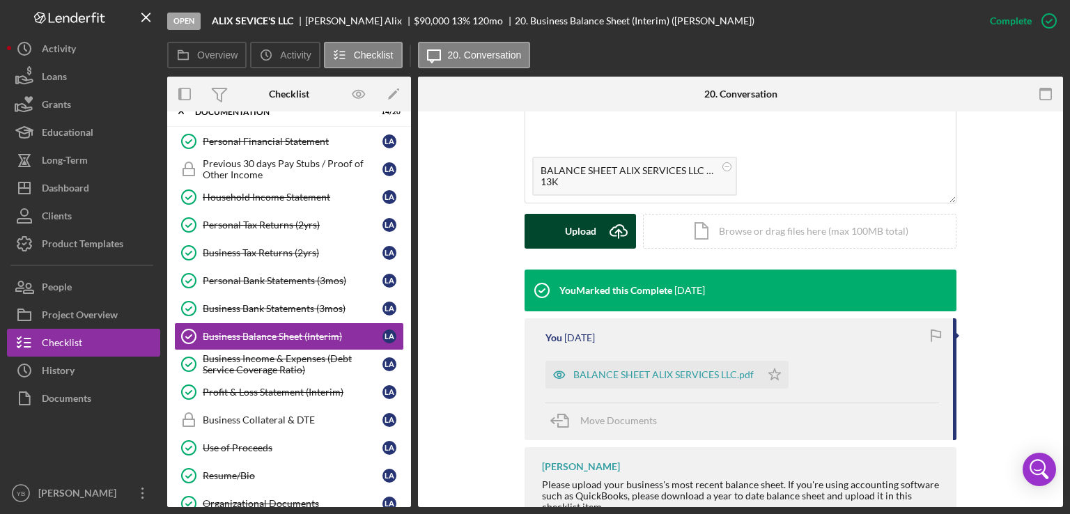
click at [571, 240] on div "Upload" at bounding box center [580, 231] width 31 height 35
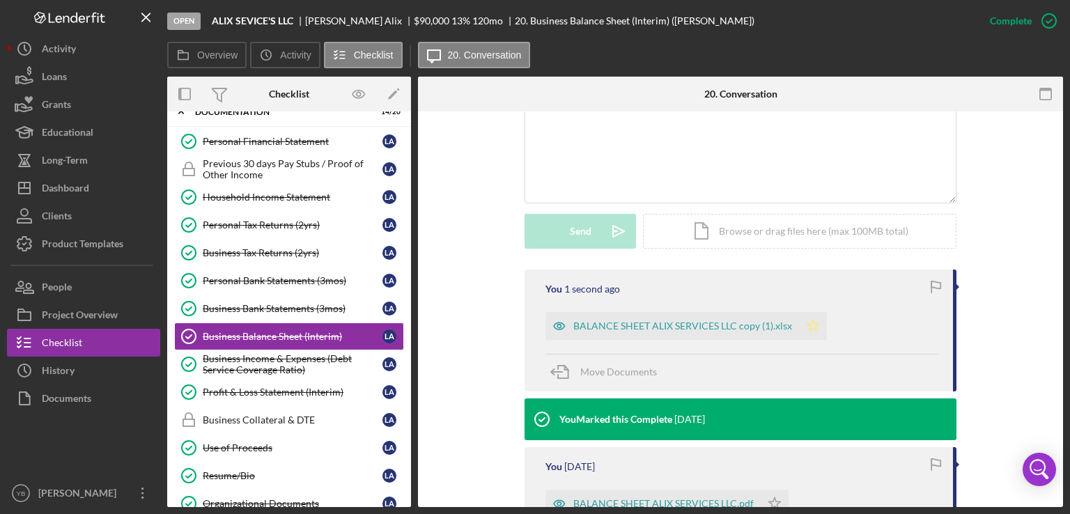
click at [808, 324] on icon "Icon/Star" at bounding box center [813, 326] width 28 height 28
